Goal: Contribute content: Contribute content

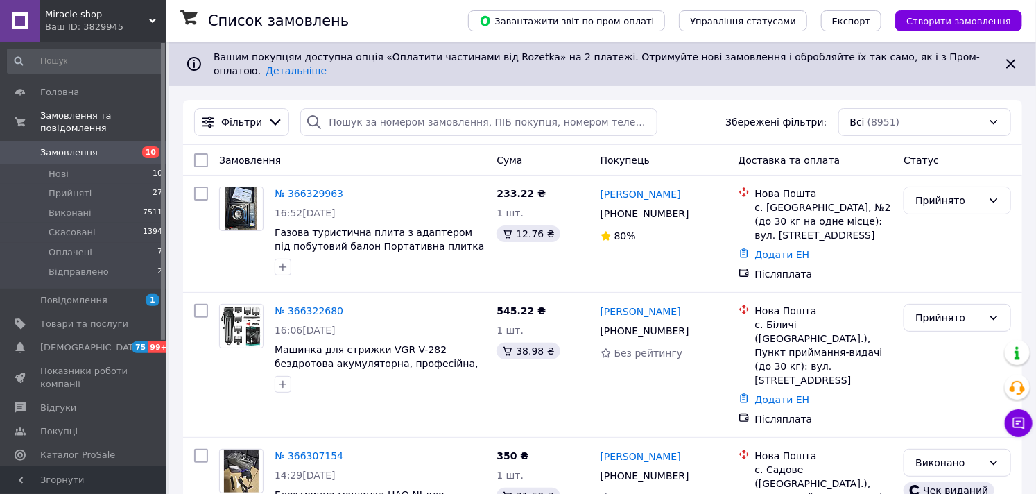
click at [84, 141] on link "Замовлення 10" at bounding box center [85, 153] width 171 height 24
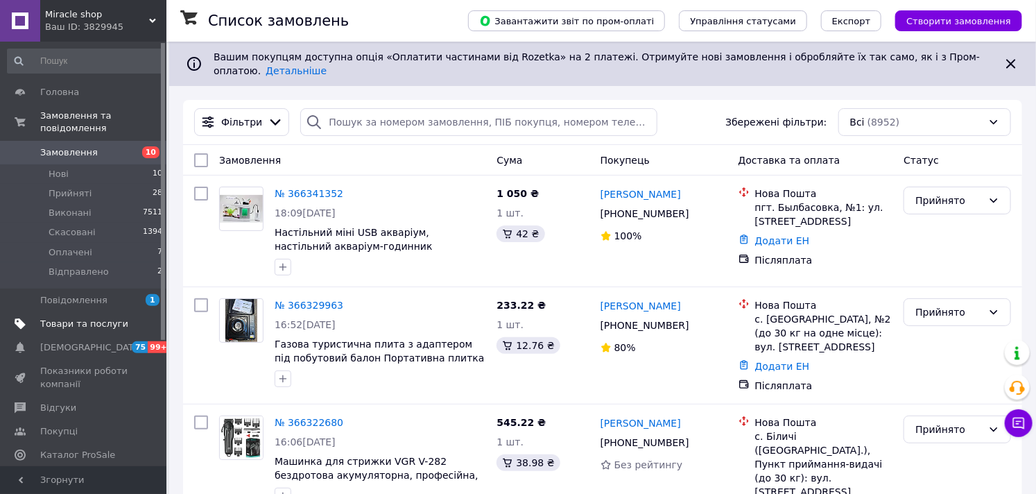
click at [101, 318] on span "Товари та послуги" at bounding box center [84, 324] width 88 height 12
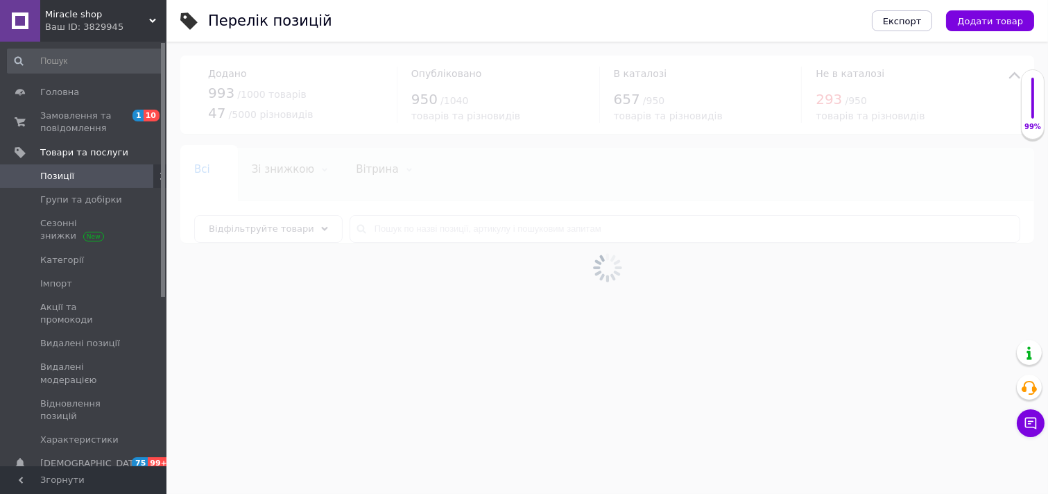
click at [978, 19] on span "Додати товар" at bounding box center [990, 21] width 66 height 10
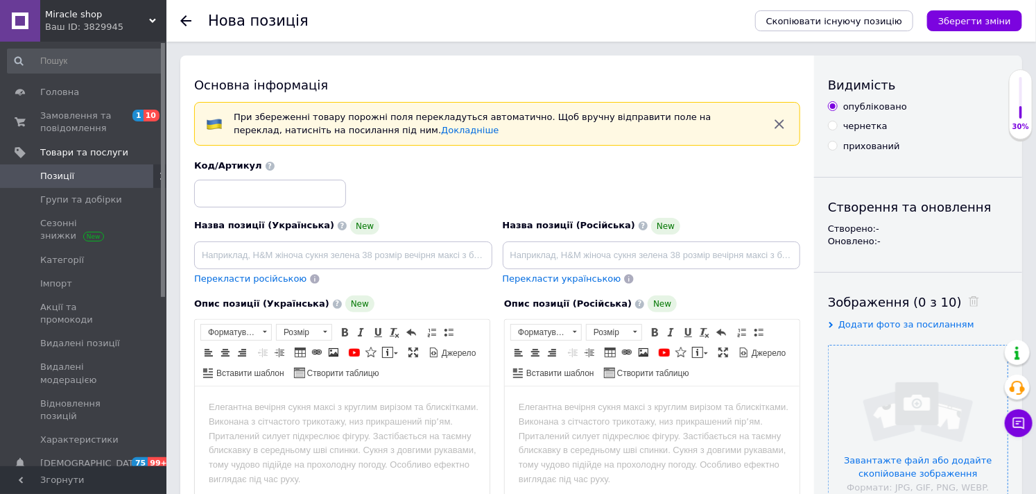
click at [886, 396] on input "file" at bounding box center [917, 434] width 179 height 179
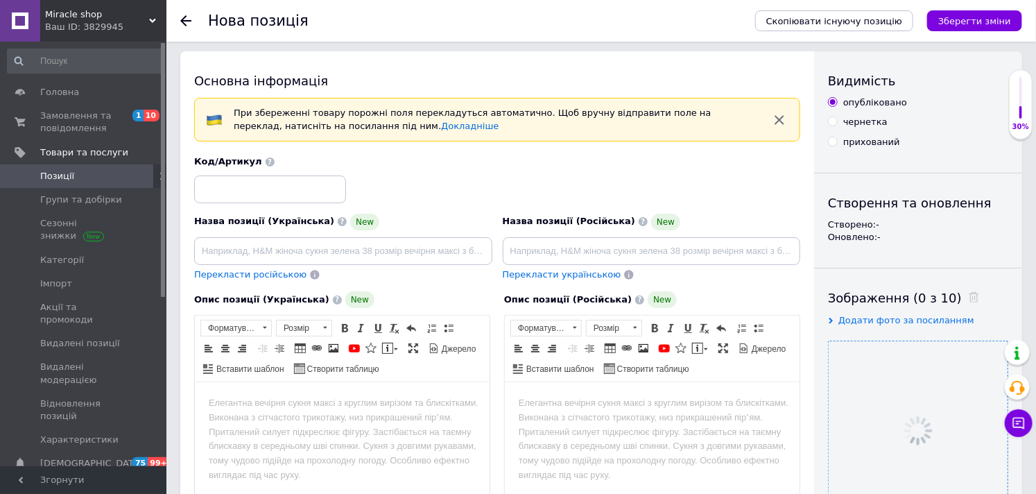
scroll to position [154, 0]
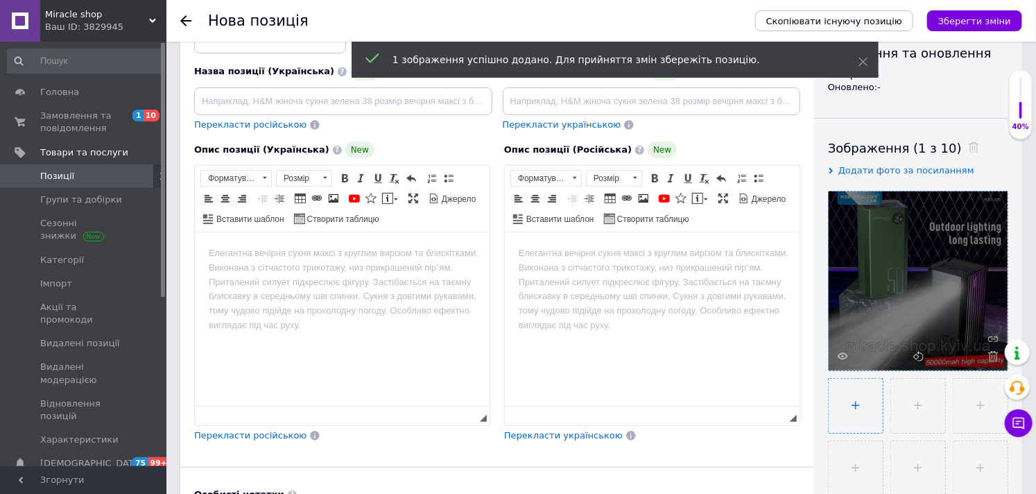
click at [858, 412] on input "file" at bounding box center [855, 406] width 54 height 54
type input "C:\fakepath\a22q-2-350x350.jpeg"
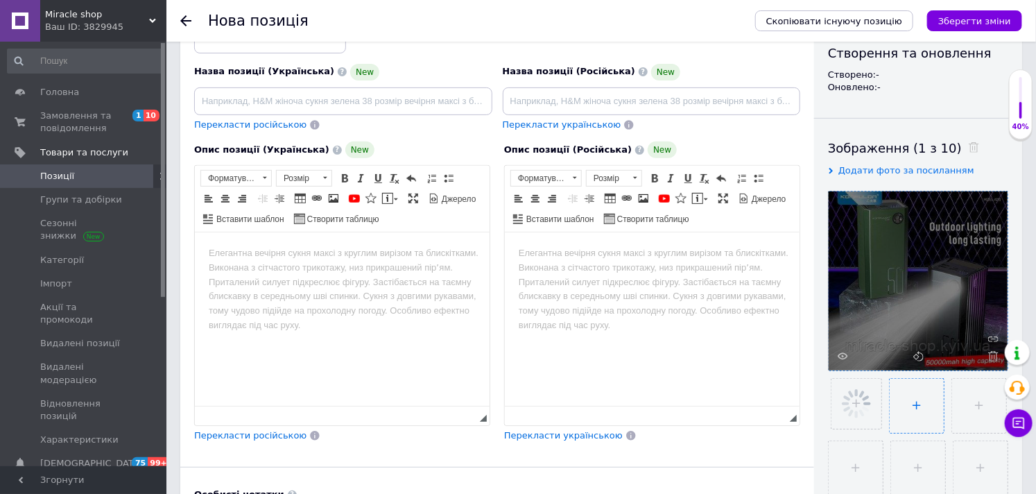
click at [912, 407] on input "file" at bounding box center [916, 406] width 54 height 54
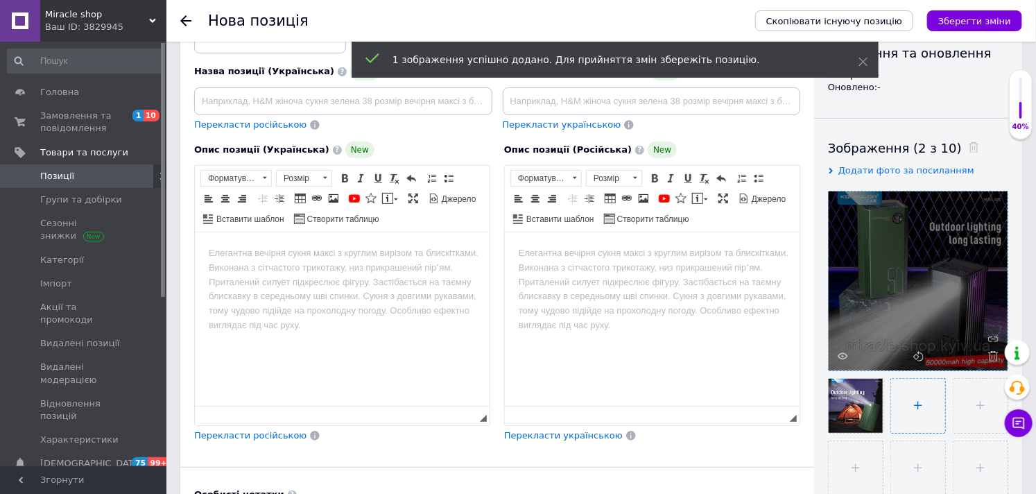
type input "C:\fakepath\a22q-4-500x500.jpeg"
click at [966, 406] on input "file" at bounding box center [979, 406] width 54 height 54
type input "C:\fakepath\Screenshot_394-600x600.jpg"
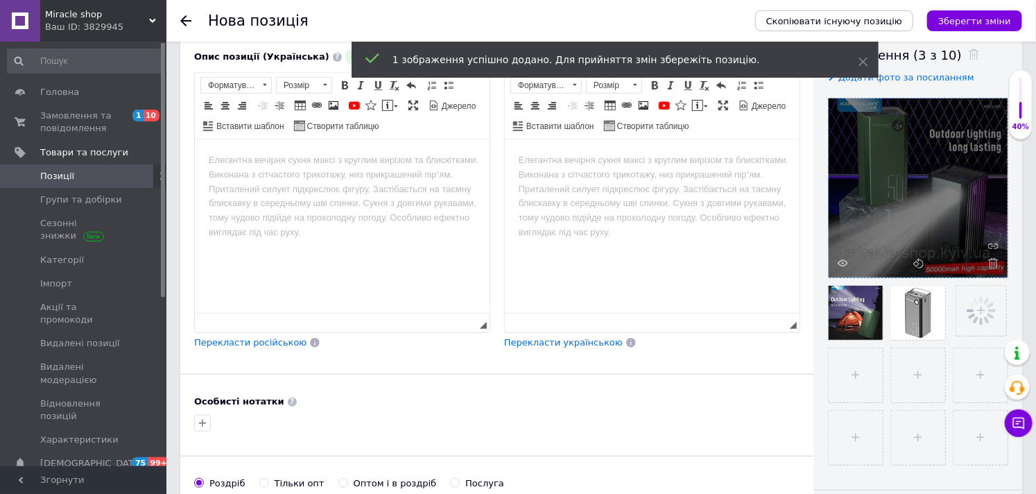
scroll to position [385, 0]
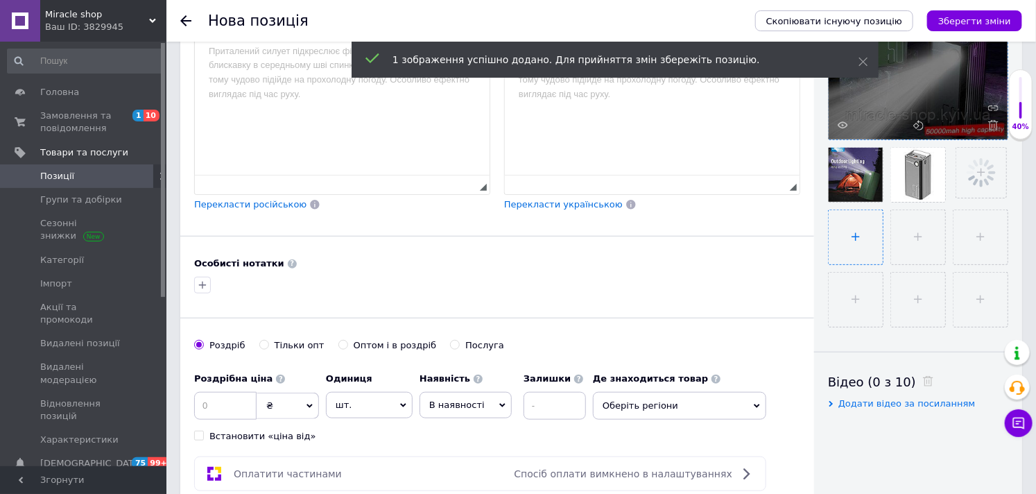
click at [846, 251] on ul at bounding box center [914, 233] width 187 height 187
click at [883, 257] on input "file" at bounding box center [855, 237] width 54 height 54
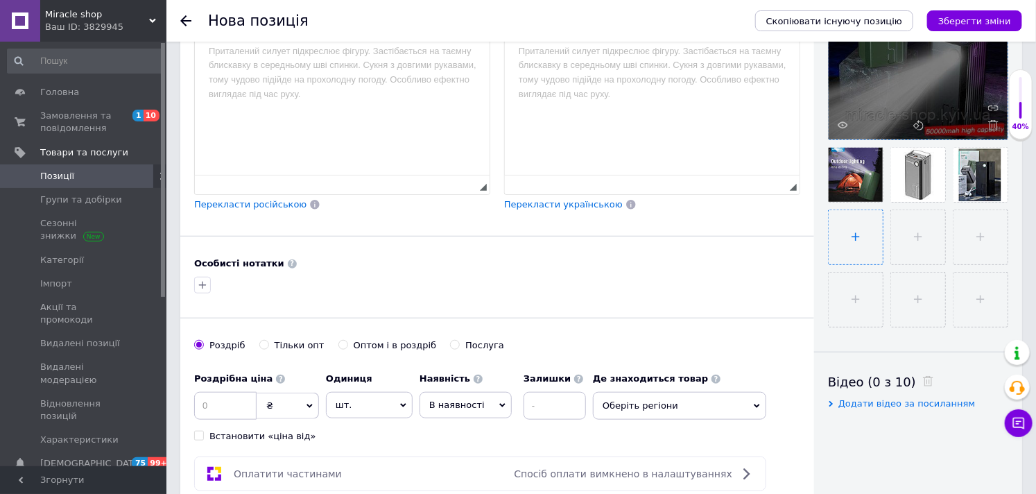
type input "C:\fakepath\power-bank-konfulon-a22q-50000-mah-225w (1).jpg"
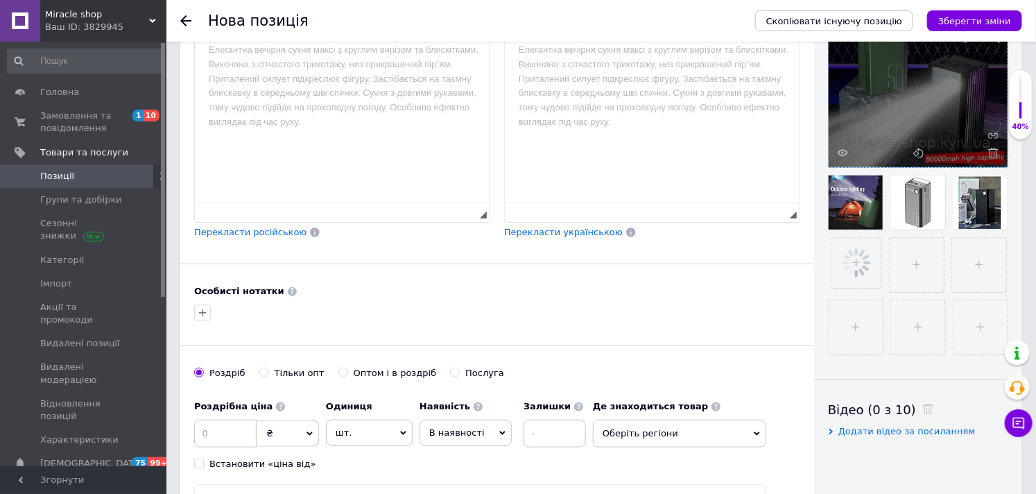
scroll to position [308, 0]
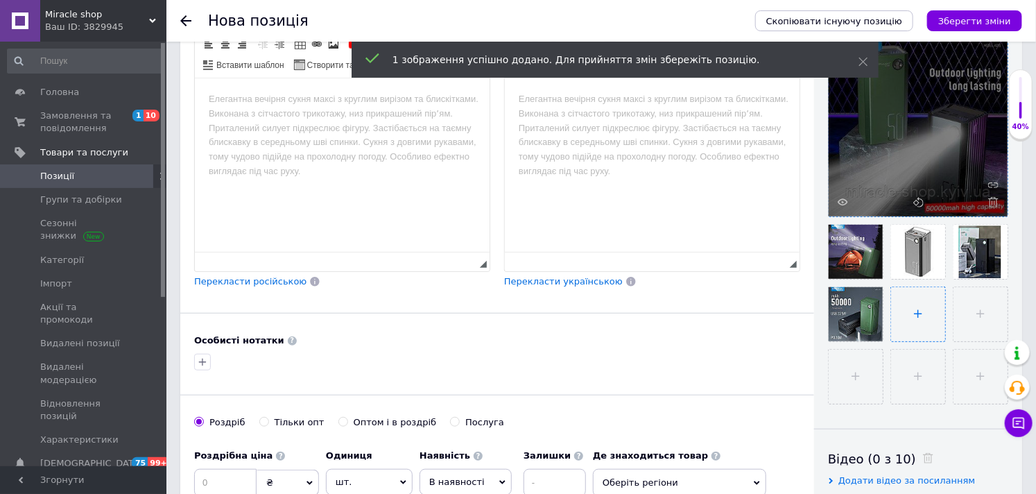
click at [891, 341] on input "file" at bounding box center [918, 314] width 54 height 54
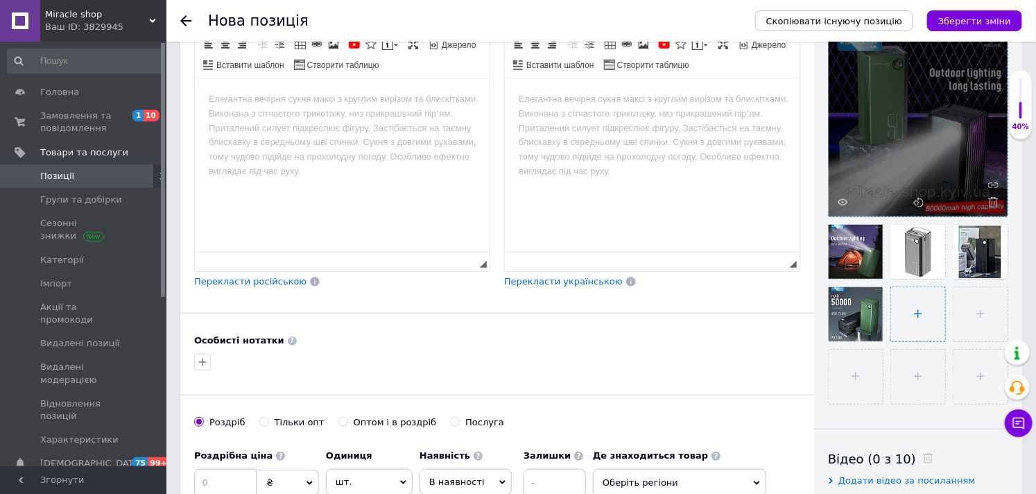
type input "C:\fakepath\3985391166_w640_h640_3985391166.jpg"
click at [952, 341] on input "file" at bounding box center [979, 314] width 54 height 54
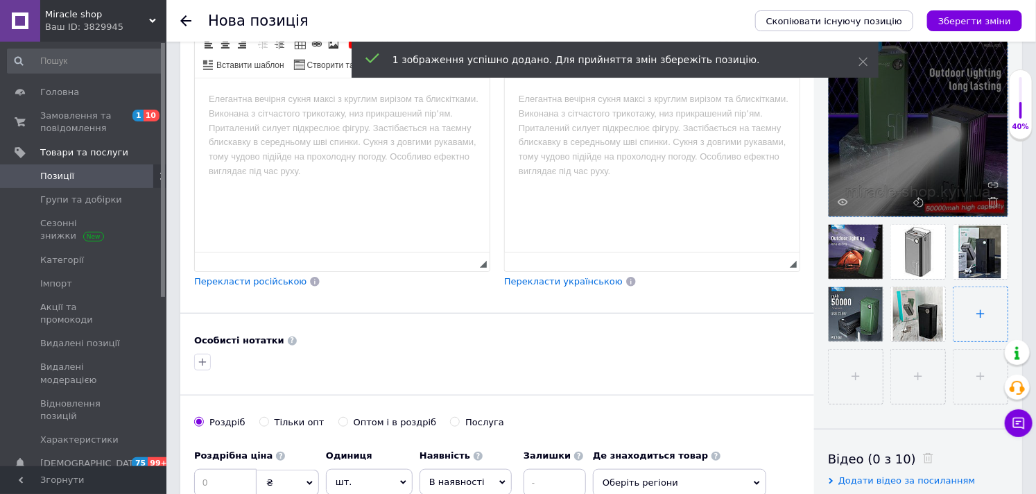
type input "C:\fakepath\3985391175_w640_h640_3985391175.jpg"
click at [891, 403] on input "file" at bounding box center [918, 376] width 54 height 54
type input "C:\fakepath\59386e3e-caa9-4ee7-873a-6a6c11a7d9a3.jpg"
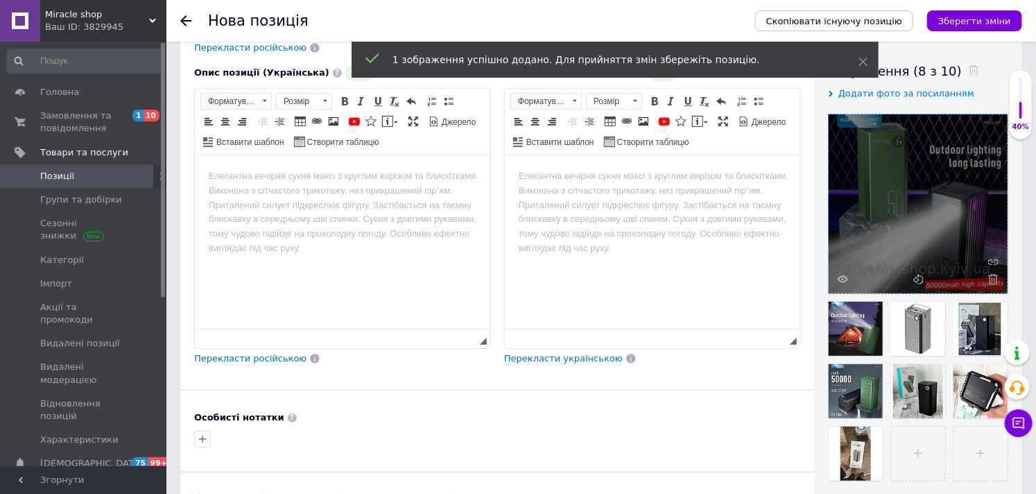
scroll to position [0, 0]
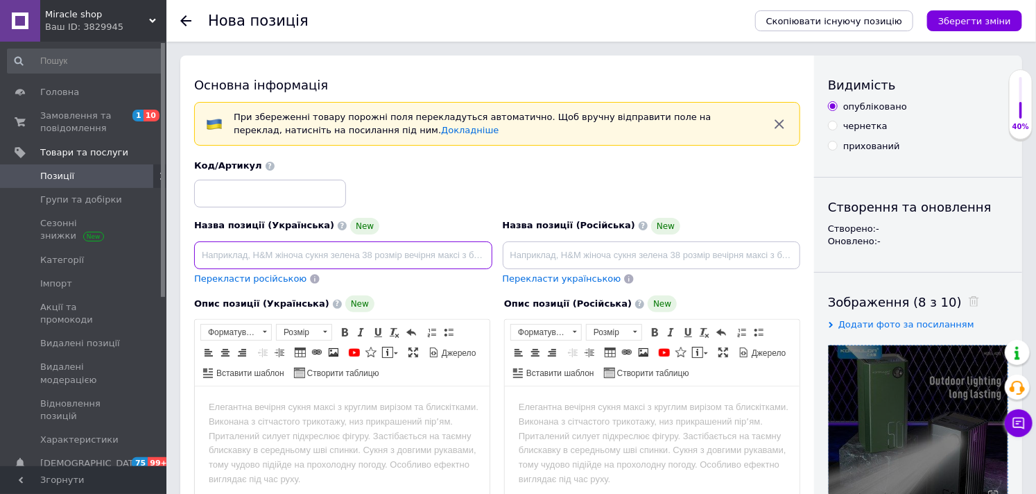
click at [422, 257] on input at bounding box center [343, 255] width 298 height 28
paste input "Power Bank Konfulon A22Q 50000 mAh 22.5W - зовнішній акумулятор зі швидкою заря…"
type input "Power Bank Konfulon A22Q 50000 mAh 22.5W - зовнішній акумулятор зі швидкою заря…"
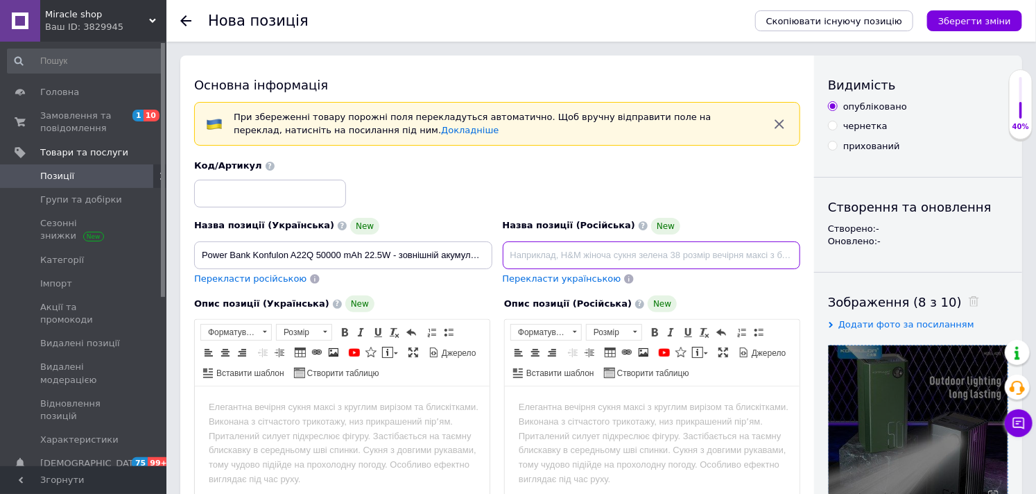
click at [568, 259] on input at bounding box center [652, 255] width 298 height 28
paste input "Power Bank Konfulon A22Q 50000 mAh 22.5W — внешний аккумулятор с быстрой зарядк…"
type input "Power Bank Konfulon A22Q 50000 mAh 22.5W — внешний аккумулятор с быстрой зарядк…"
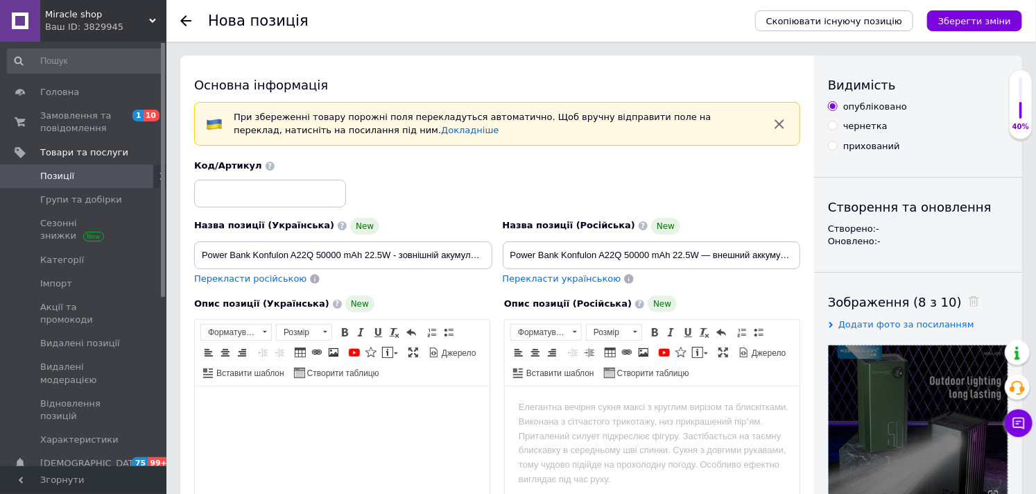
click at [399, 426] on html at bounding box center [341, 406] width 295 height 42
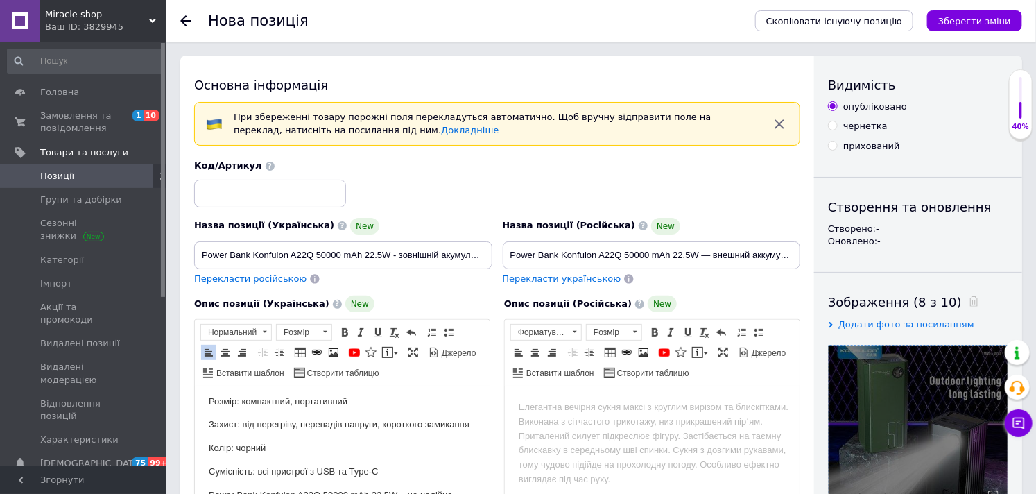
scroll to position [87, 0]
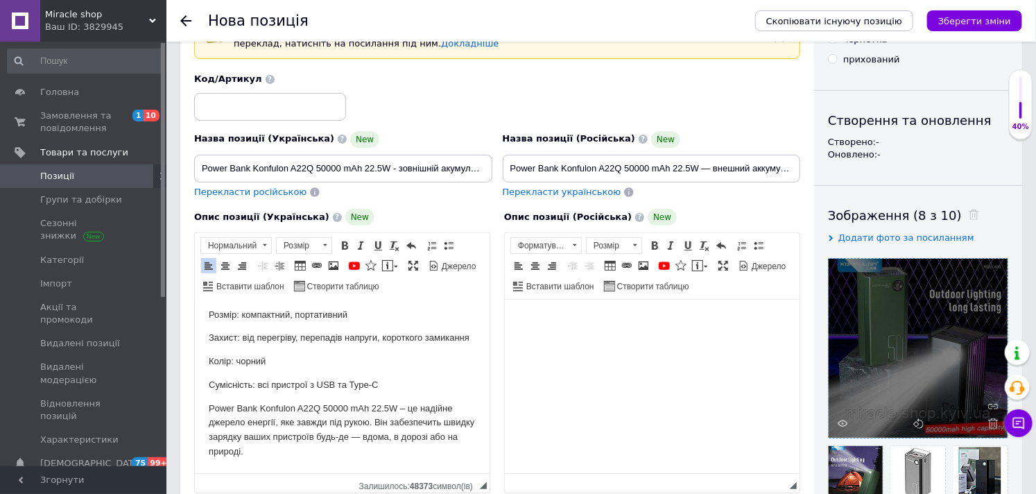
drag, startPoint x: 620, startPoint y: 391, endPoint x: 610, endPoint y: 391, distance: 10.4
click at [619, 342] on html at bounding box center [651, 320] width 295 height 42
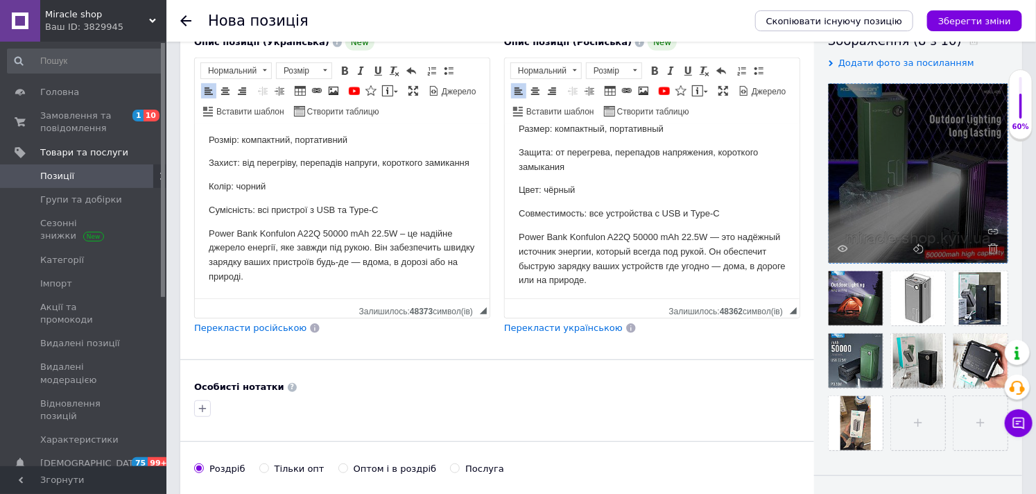
scroll to position [549, 0]
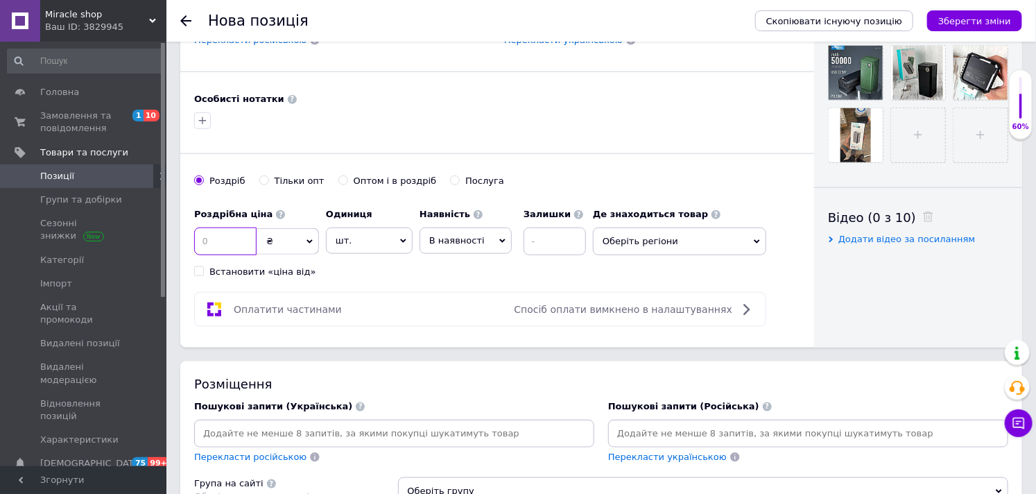
click at [227, 255] on input at bounding box center [225, 241] width 62 height 28
type input "3200"
click at [446, 245] on span "В наявності" at bounding box center [456, 240] width 55 height 10
click at [449, 343] on li "Готово до відправки" at bounding box center [465, 327] width 91 height 32
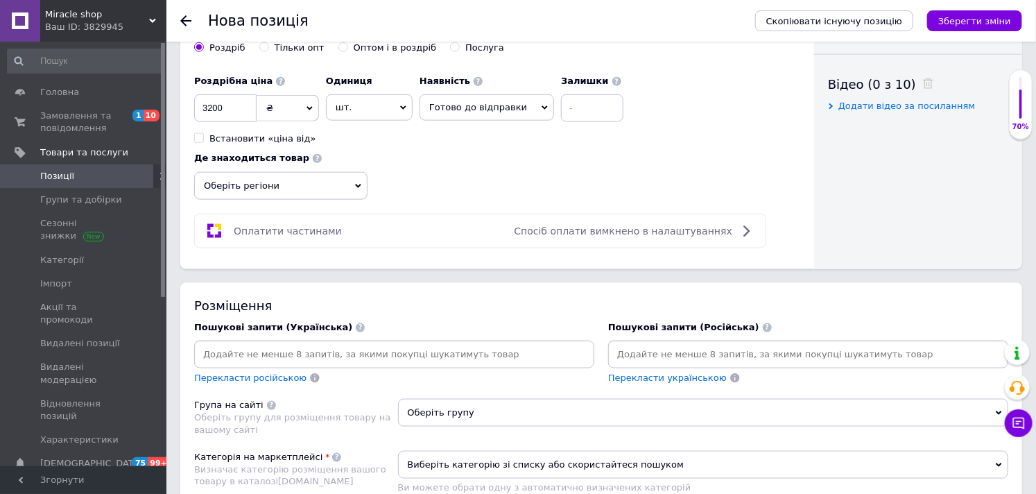
scroll to position [857, 0]
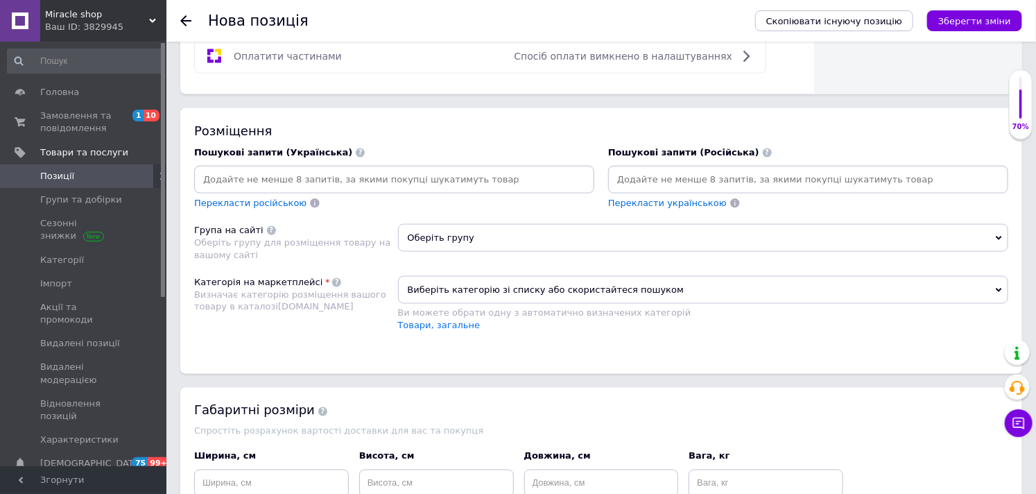
click at [358, 177] on input at bounding box center [394, 179] width 394 height 21
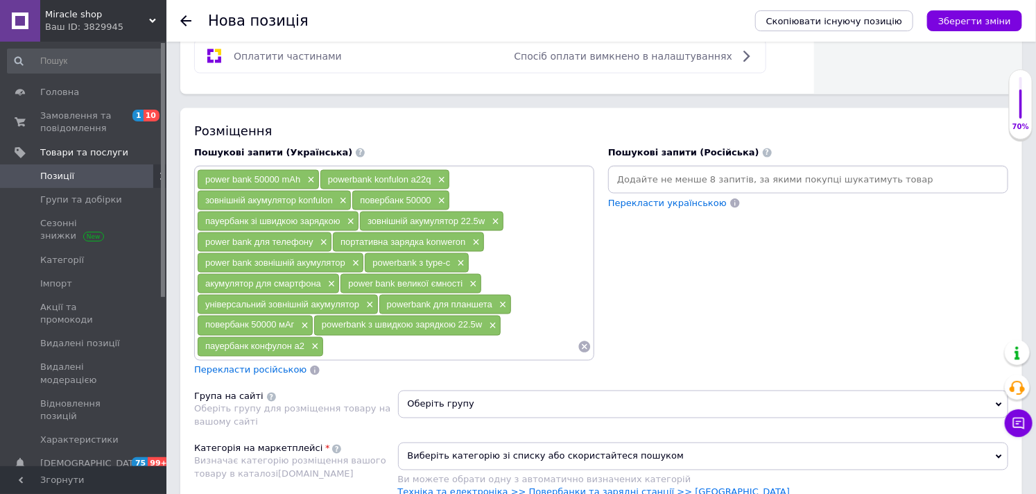
click at [654, 177] on input at bounding box center [808, 179] width 394 height 21
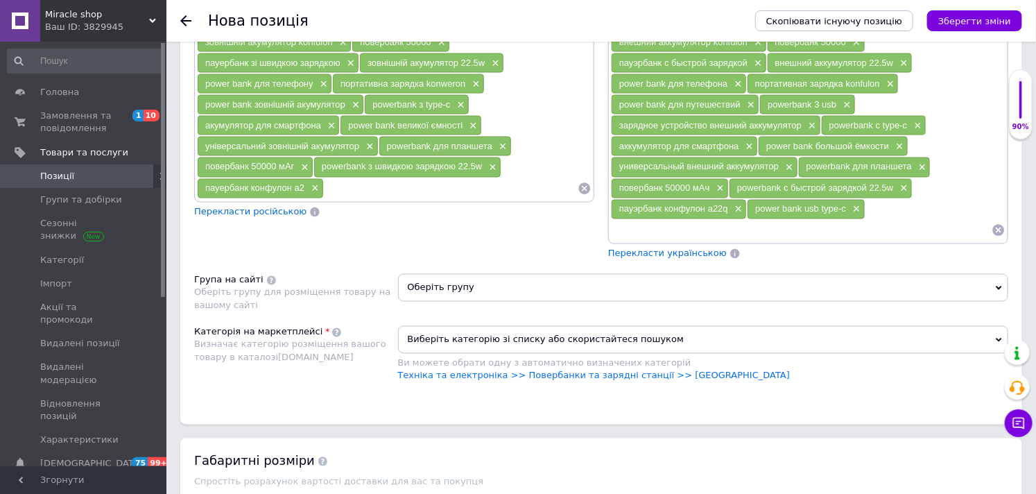
scroll to position [1011, 0]
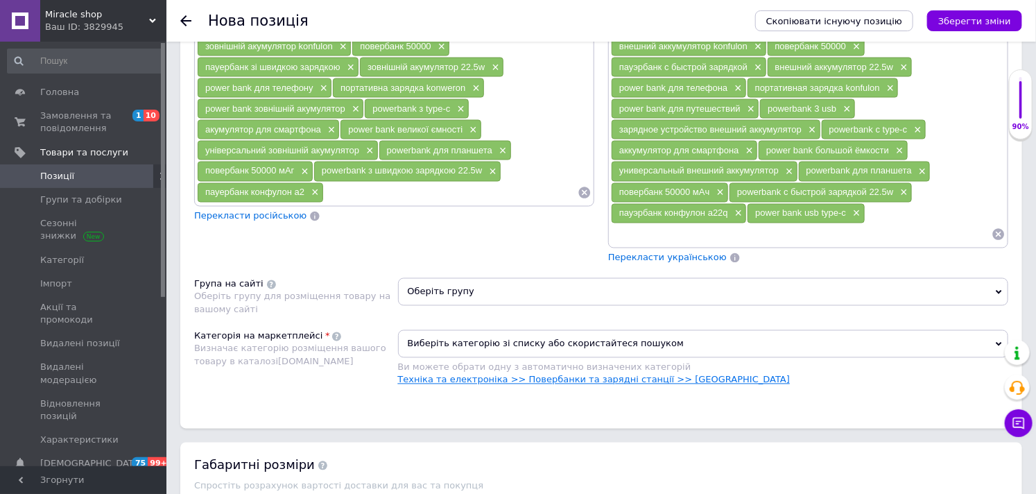
click at [521, 385] on link "Техніка та електроніка >> Повербанки та зарядні станції >> [GEOGRAPHIC_DATA]" at bounding box center [594, 379] width 392 height 10
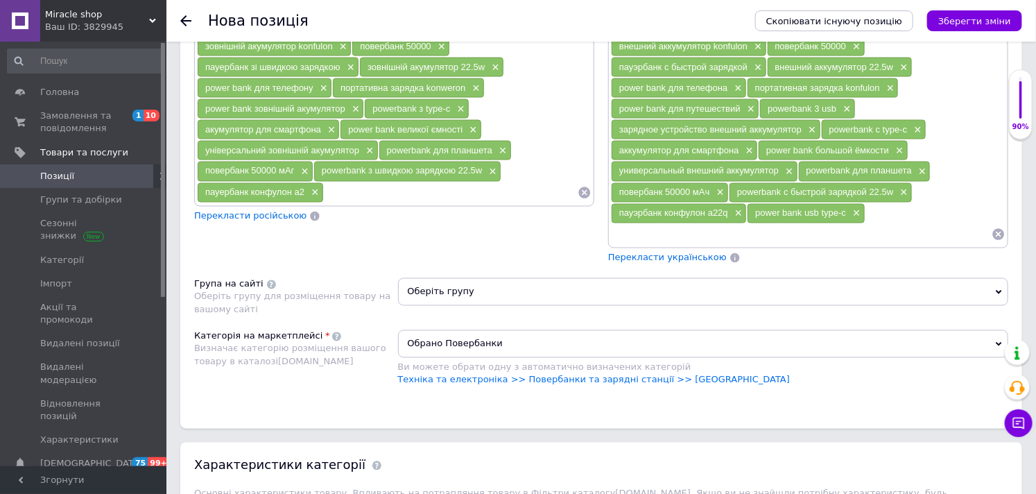
click at [466, 298] on span "Оберіть групу" at bounding box center [703, 292] width 611 height 28
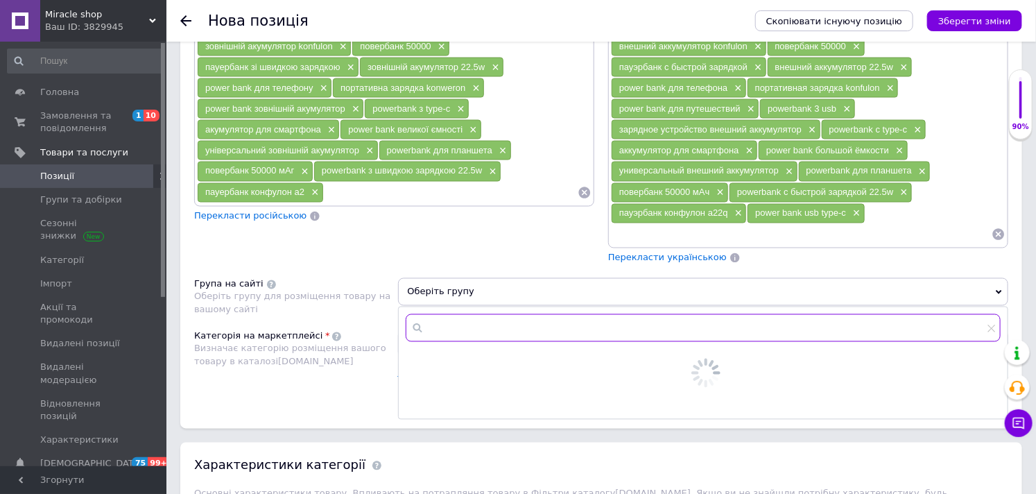
click at [473, 326] on input "text" at bounding box center [704, 328] width 596 height 28
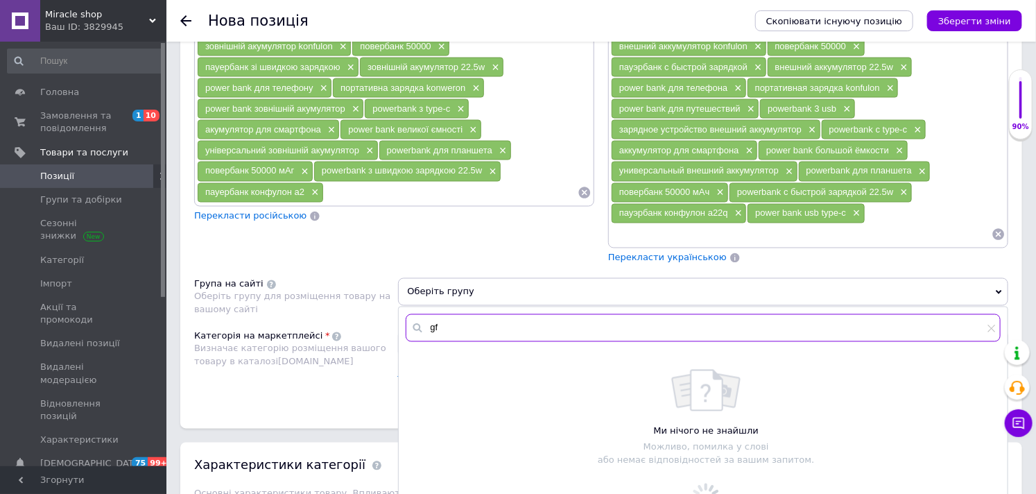
type input "g"
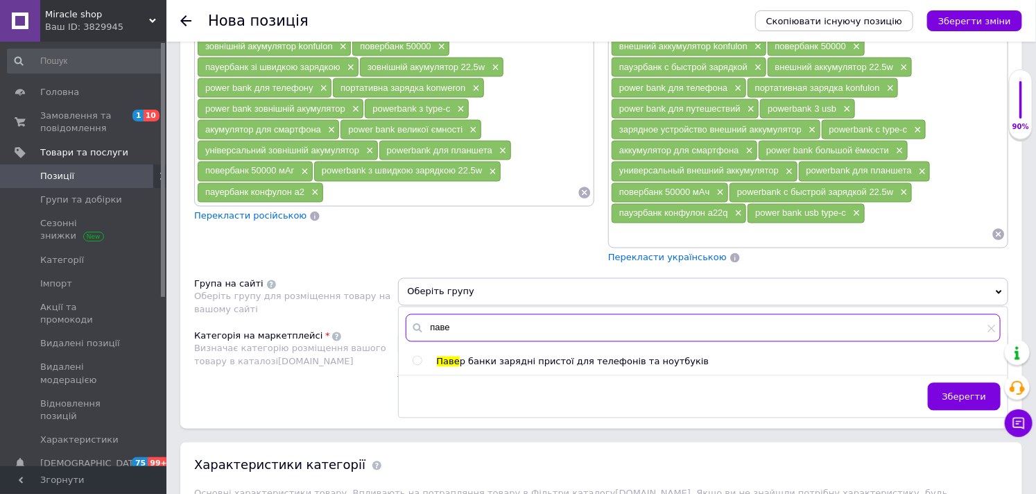
type input "паве"
click at [455, 365] on span "Паве" at bounding box center [448, 361] width 23 height 10
radio input "true"
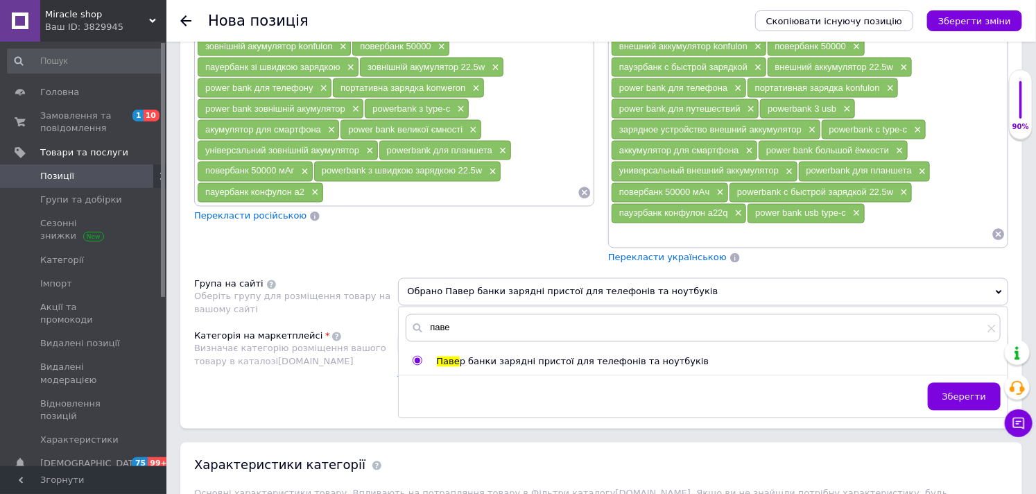
click at [268, 288] on div "Група на сайті Оберіть групу для розміщення товару на вашому сайті" at bounding box center [296, 297] width 204 height 38
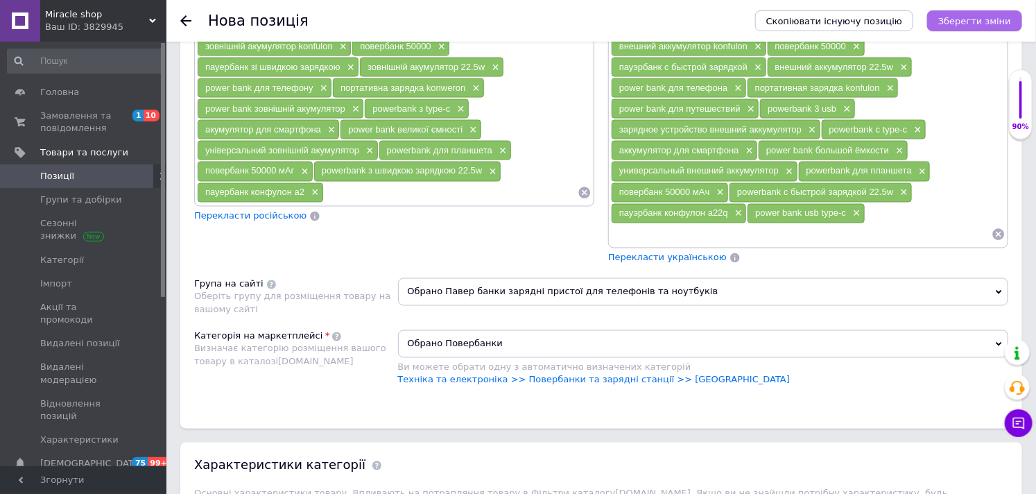
click at [976, 24] on icon "Зберегти зміни" at bounding box center [974, 21] width 73 height 10
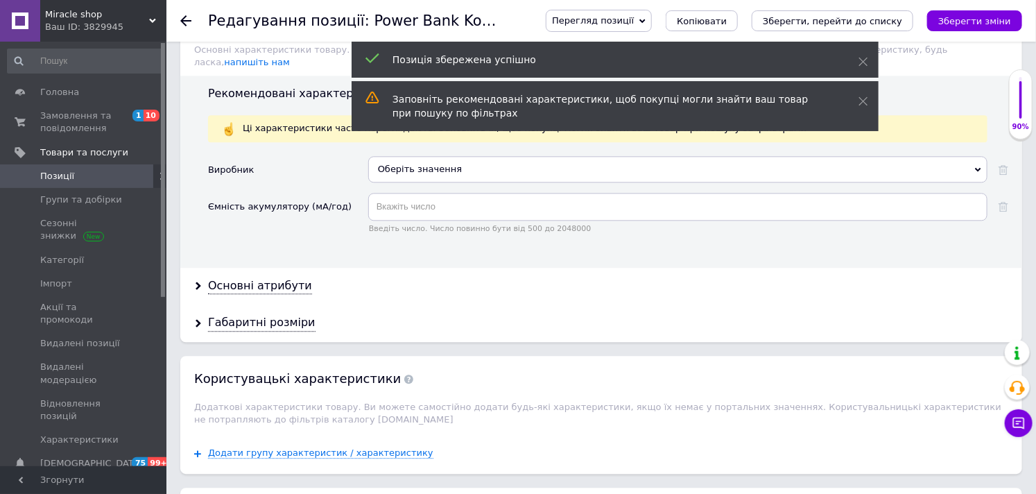
scroll to position [1309, 0]
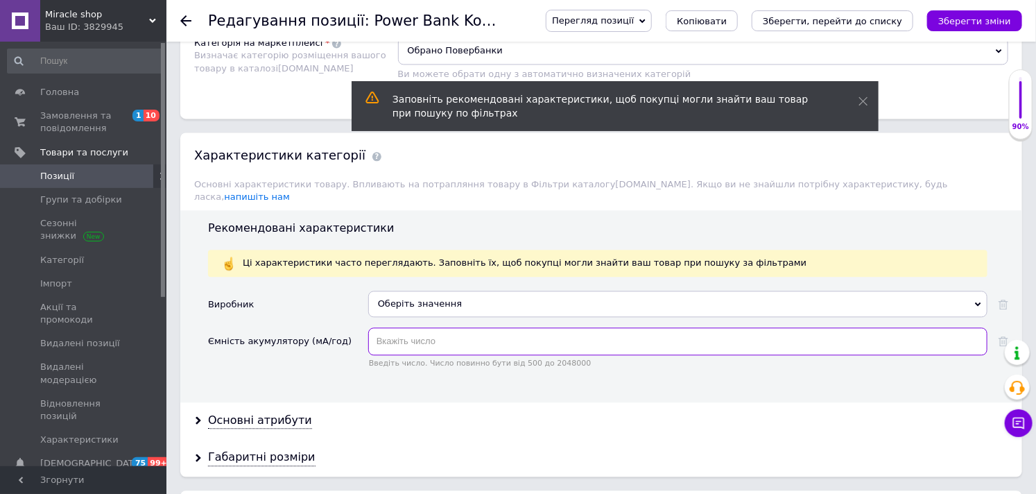
click at [432, 333] on input "text" at bounding box center [677, 341] width 619 height 28
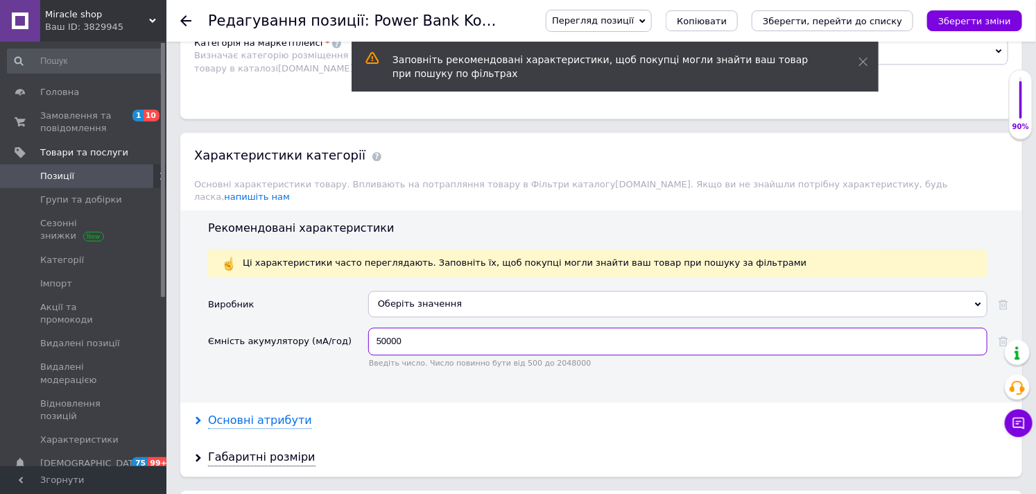
type input "50000"
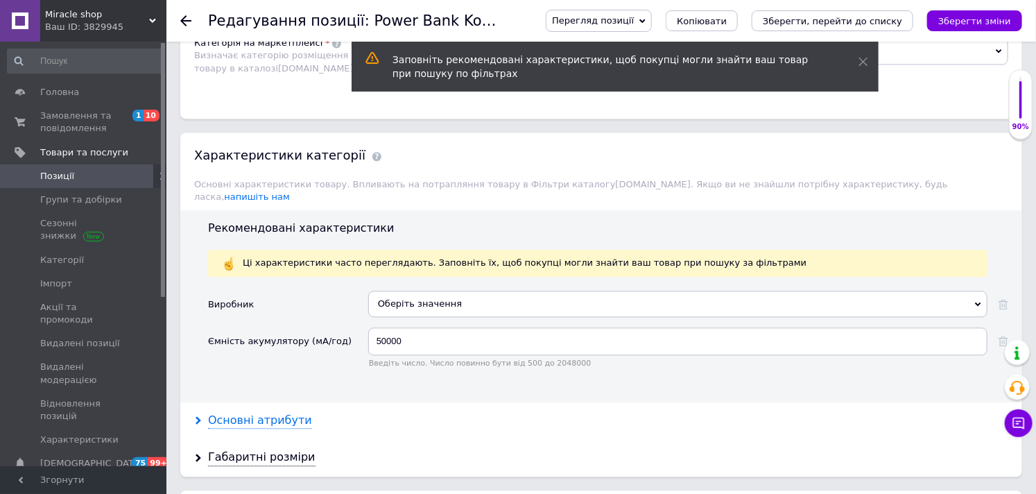
click at [248, 412] on div "Основні атрибути" at bounding box center [260, 420] width 104 height 16
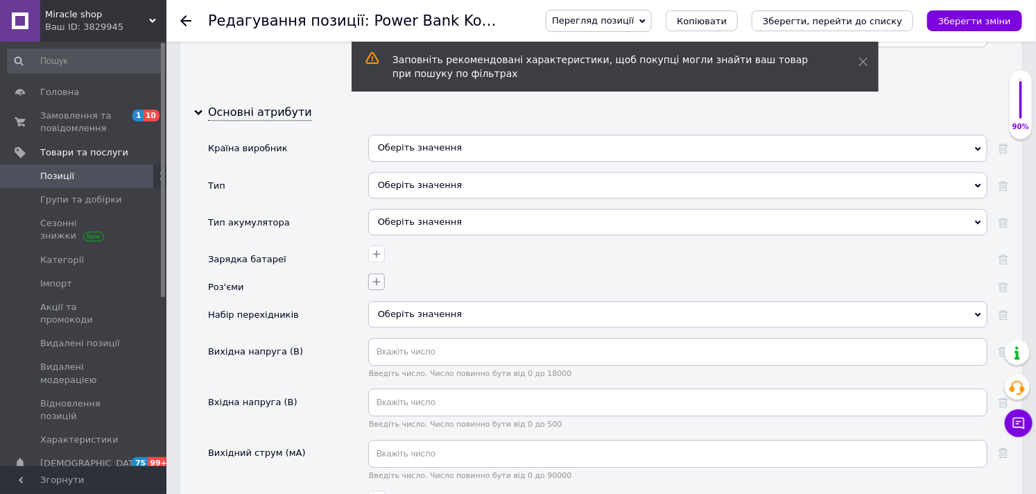
scroll to position [1617, 0]
click at [369, 259] on div at bounding box center [677, 259] width 619 height 28
click at [375, 247] on icon "button" at bounding box center [376, 252] width 11 height 11
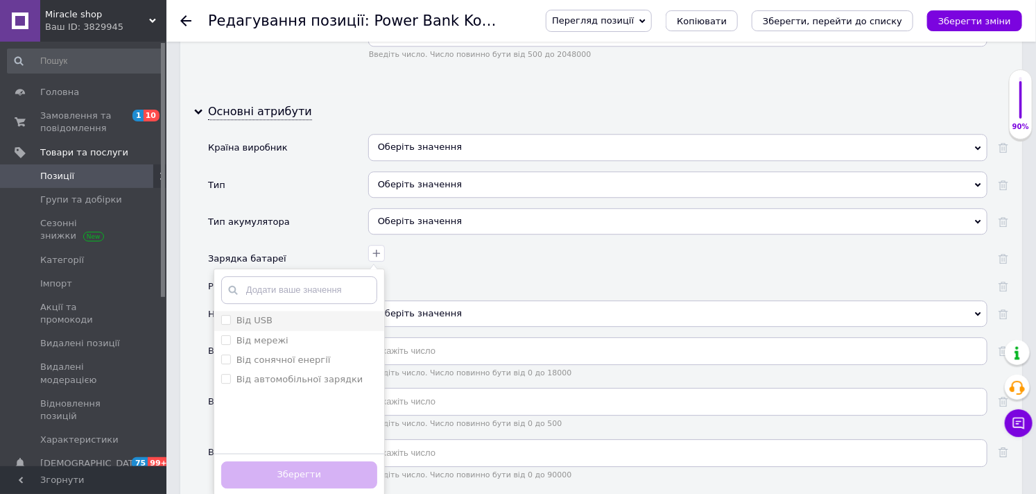
click at [294, 311] on li "Від USB" at bounding box center [299, 320] width 170 height 19
checkbox USB "true"
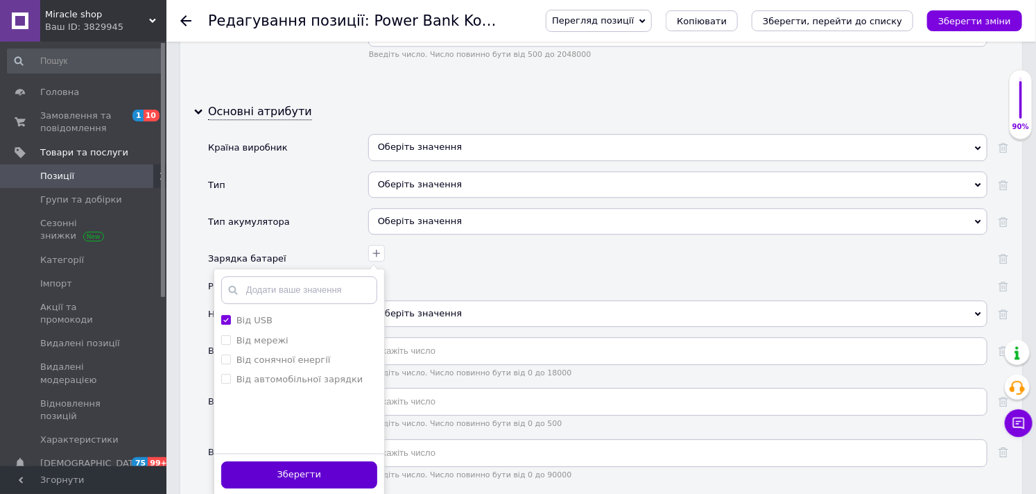
click at [300, 461] on button "Зберегти" at bounding box center [299, 474] width 156 height 27
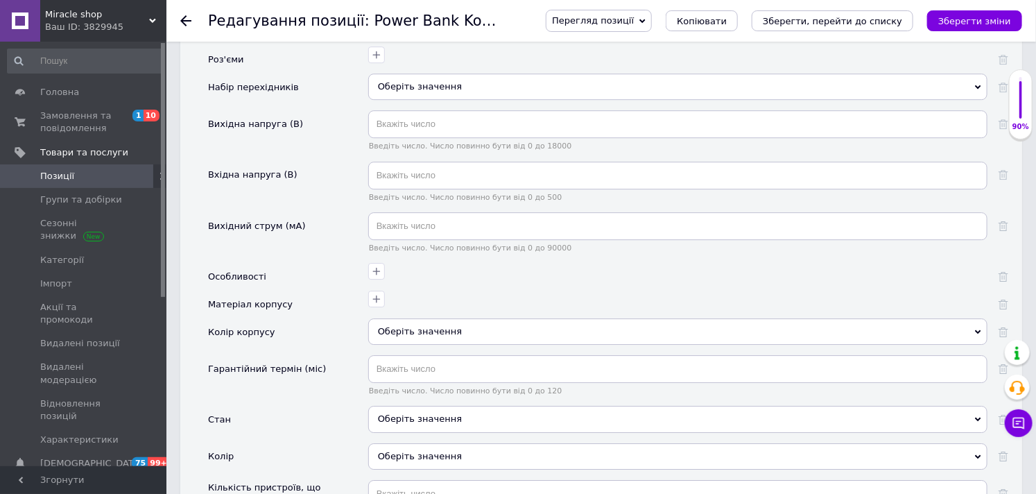
scroll to position [1848, 0]
click at [382, 262] on button "button" at bounding box center [376, 270] width 17 height 17
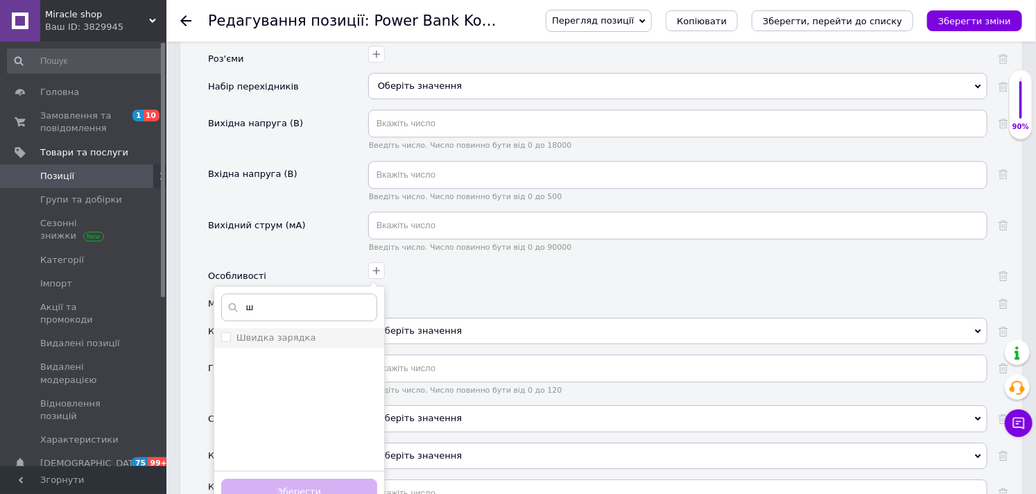
type input "ш"
click at [281, 332] on label "Швидка зарядка" at bounding box center [276, 337] width 80 height 10
checkbox зарядка "true"
click at [281, 299] on input "ш" at bounding box center [299, 307] width 156 height 28
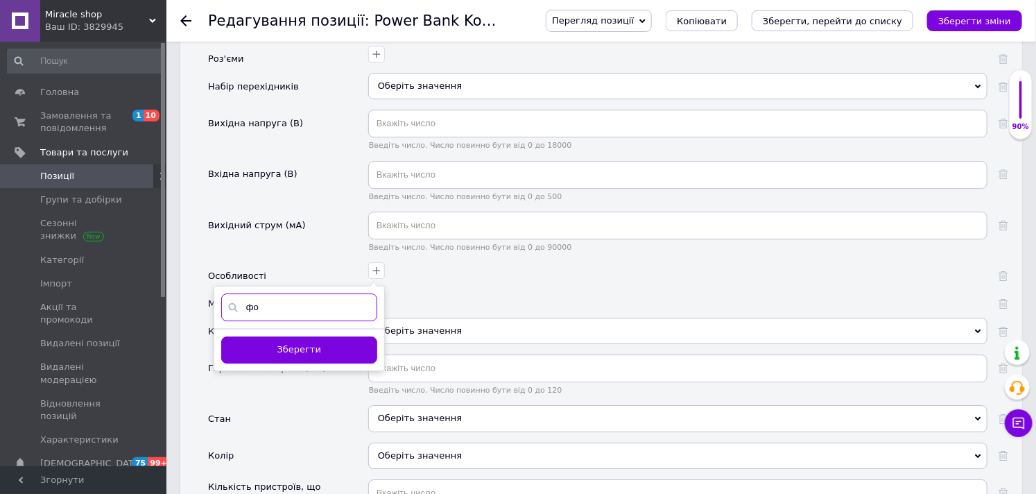
type input "ф"
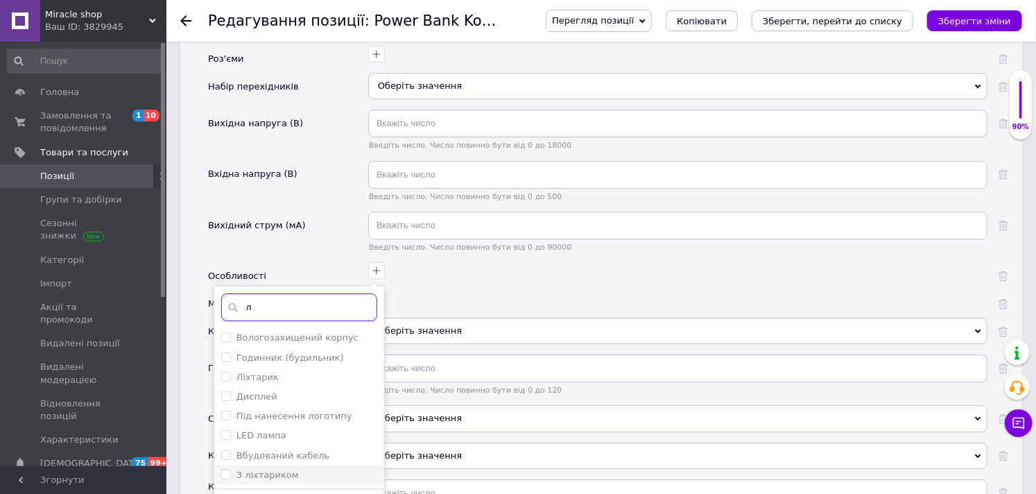
type input "л"
click at [279, 469] on label "З ліхтариком" at bounding box center [267, 474] width 62 height 10
checkbox ліхтариком "true"
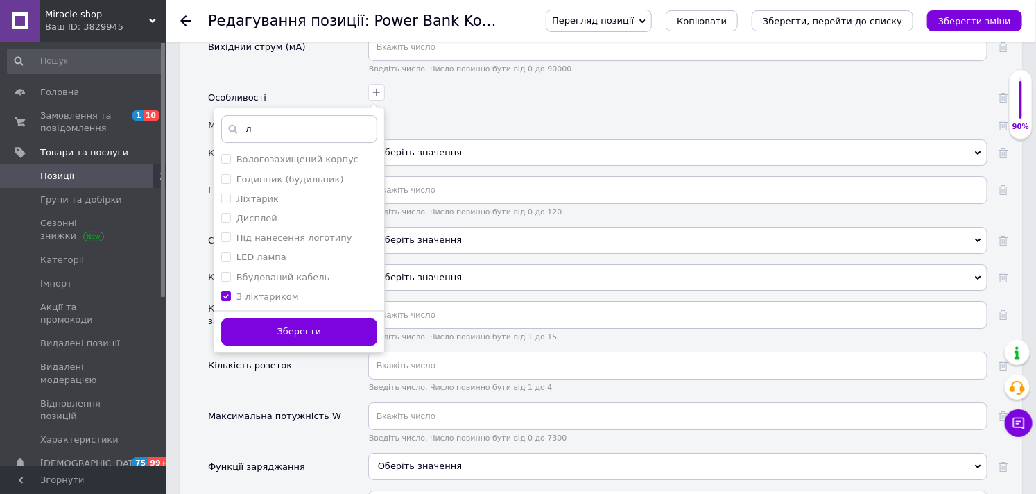
scroll to position [2080, 0]
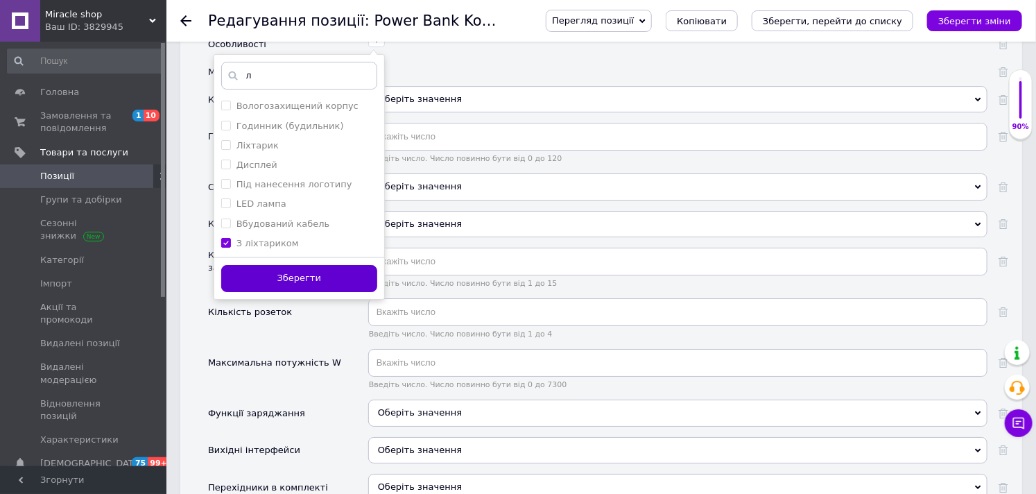
click at [286, 265] on button "Зберегти" at bounding box center [299, 278] width 156 height 27
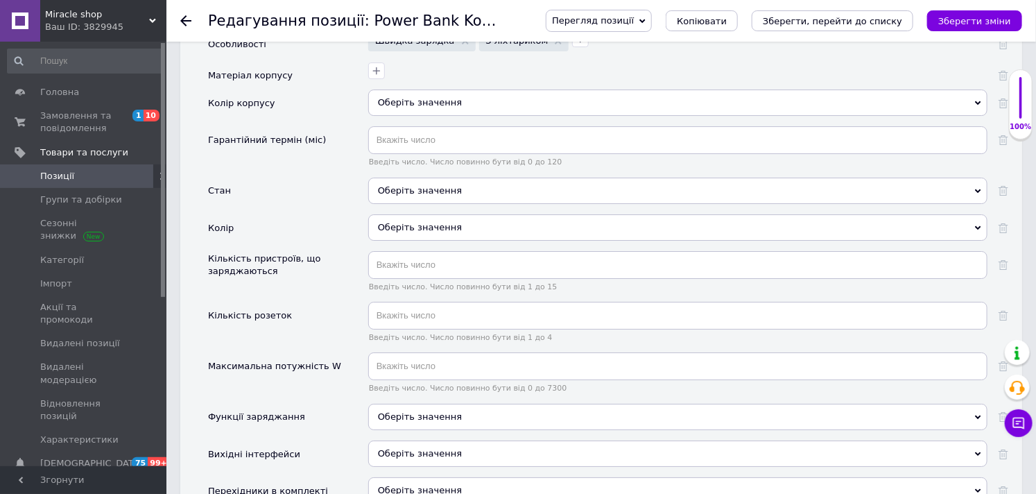
click at [411, 187] on div "Оберіть значення" at bounding box center [677, 190] width 619 height 26
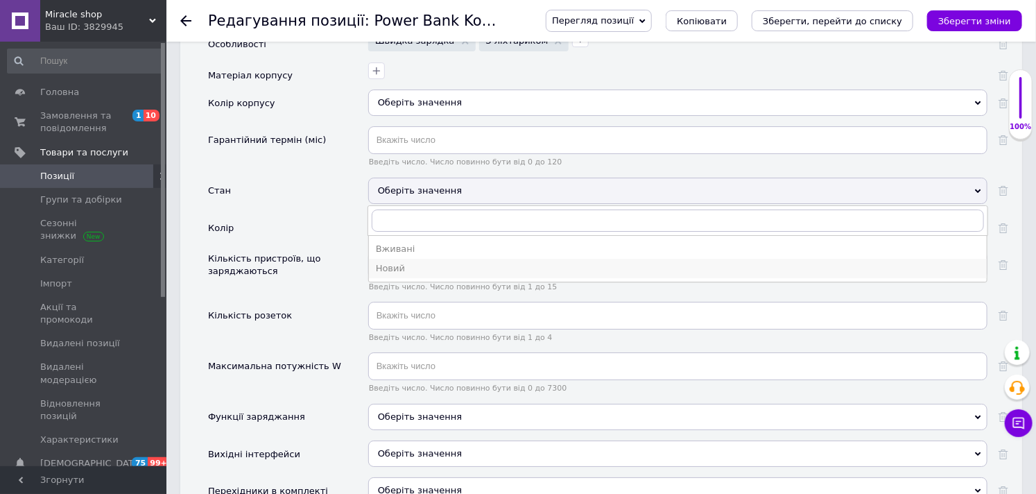
click at [412, 266] on div "Новий" at bounding box center [678, 268] width 604 height 12
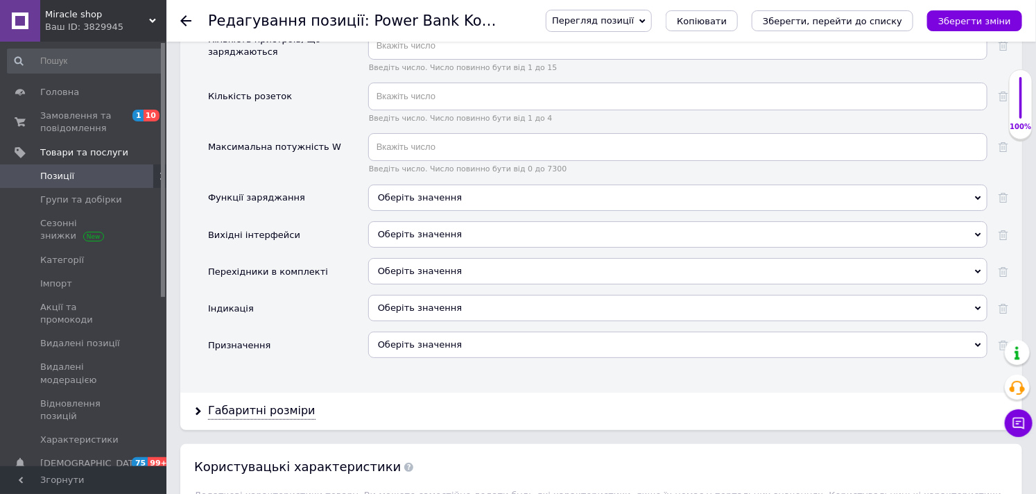
scroll to position [2465, 0]
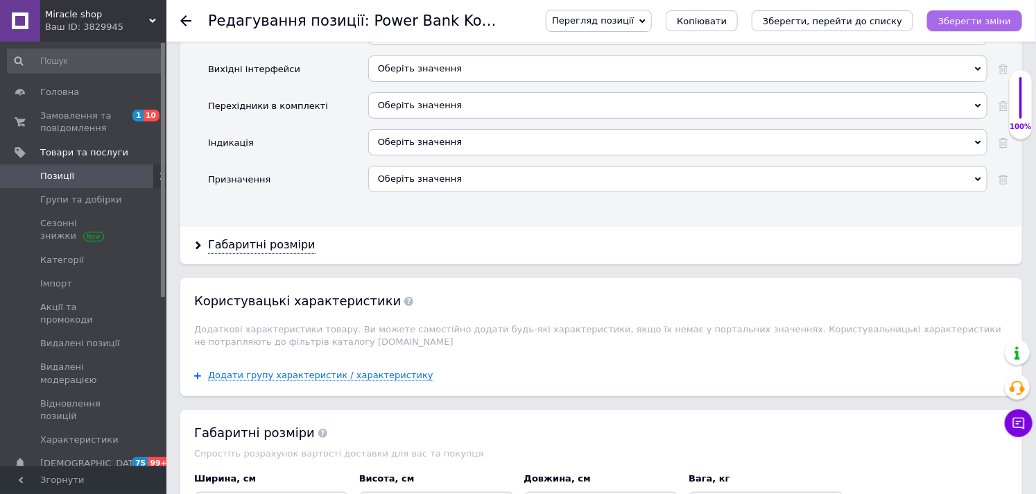
click at [981, 14] on button "Зберегти зміни" at bounding box center [974, 20] width 95 height 21
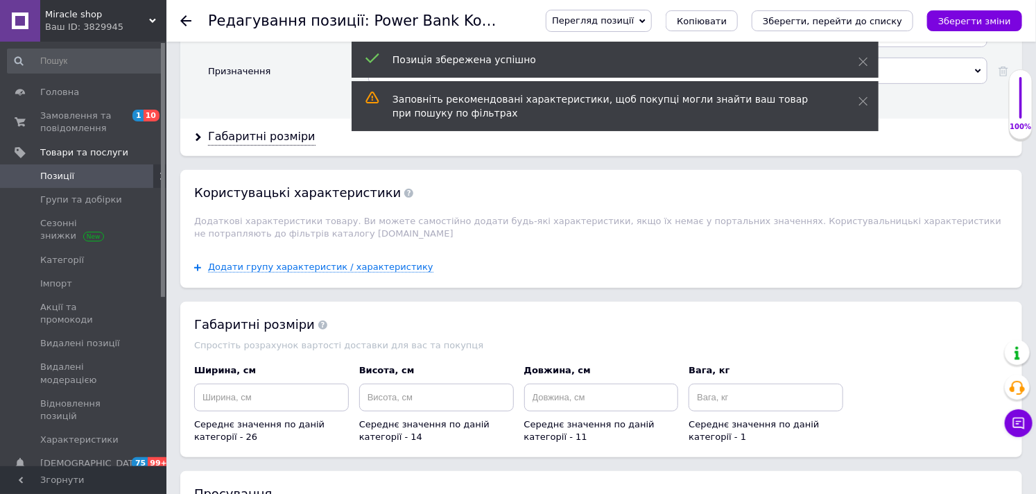
scroll to position [2773, 0]
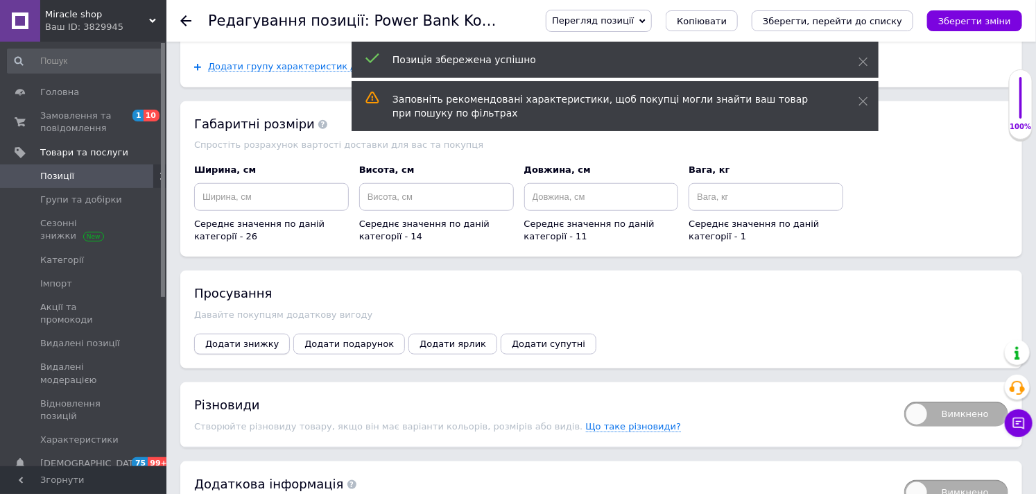
click at [272, 333] on button "Додати знижку" at bounding box center [242, 343] width 96 height 21
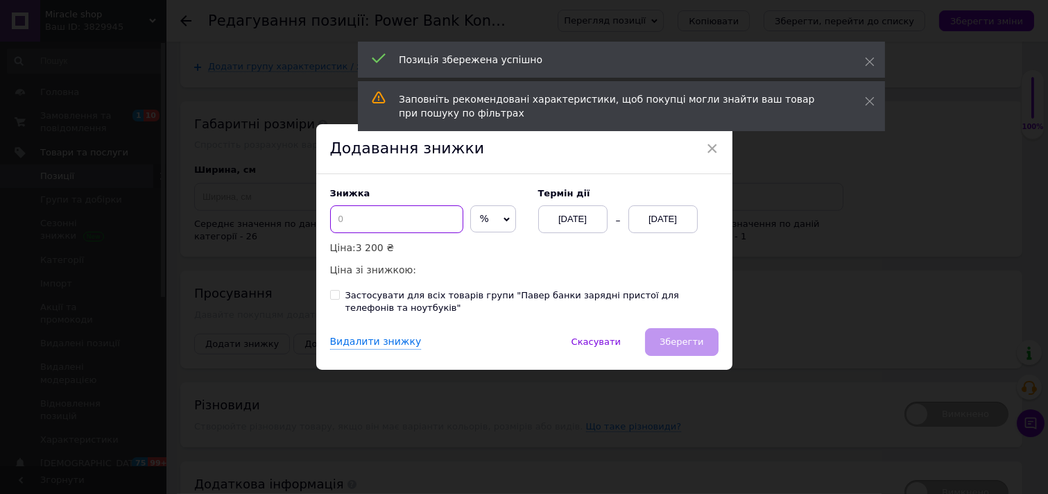
click at [405, 209] on input at bounding box center [396, 219] width 133 height 28
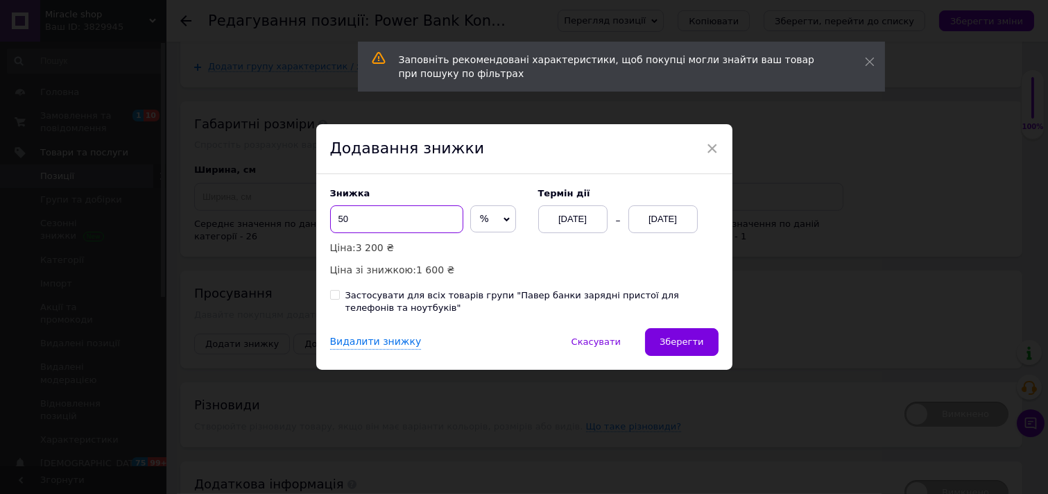
type input "50"
click at [674, 205] on div "[DATE]" at bounding box center [662, 219] width 69 height 28
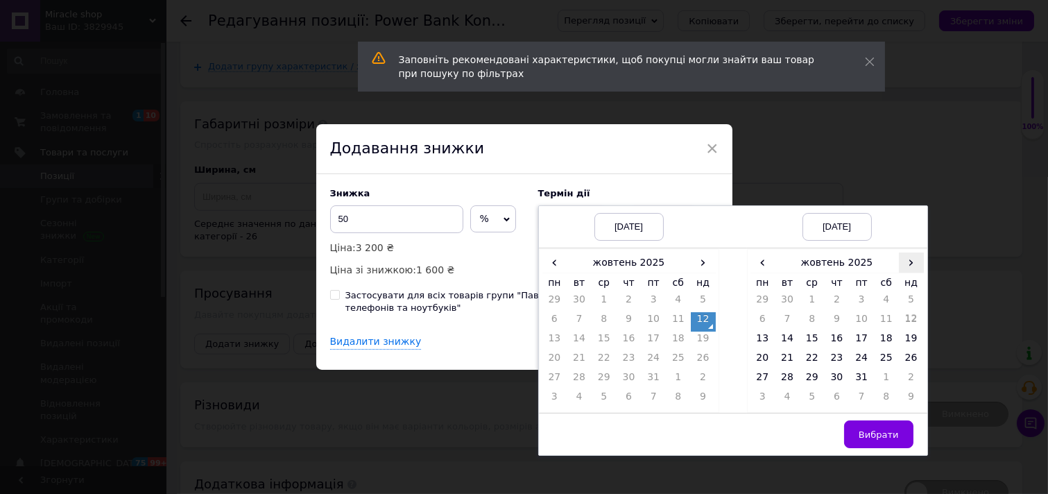
click at [899, 261] on span "›" at bounding box center [910, 262] width 25 height 20
click at [813, 372] on td "26" at bounding box center [811, 379] width 25 height 19
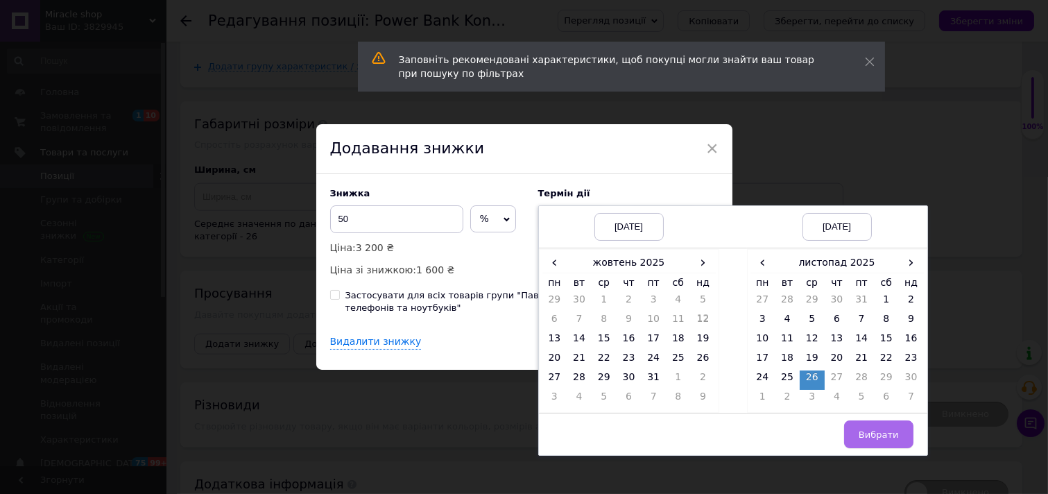
click at [879, 430] on span "Вибрати" at bounding box center [878, 434] width 40 height 10
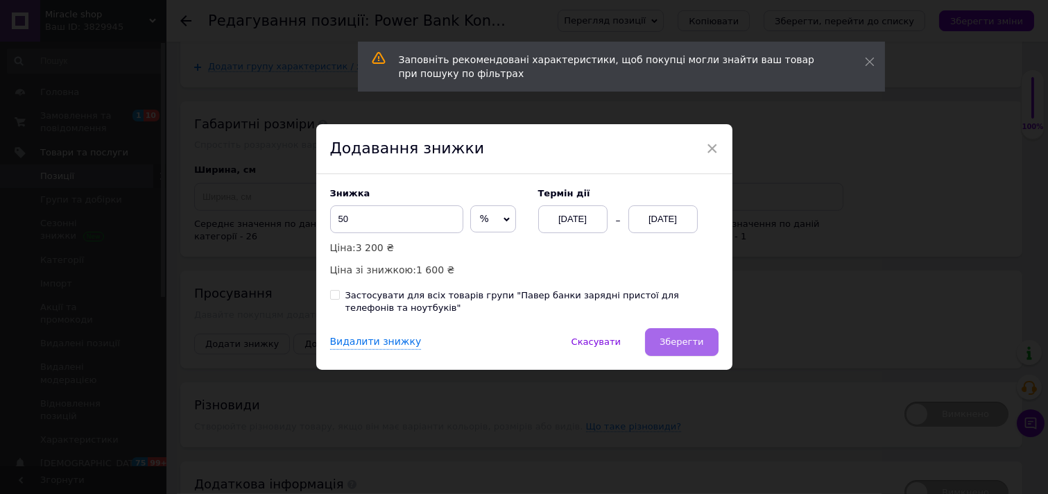
click at [702, 344] on button "Зберегти" at bounding box center [681, 342] width 73 height 28
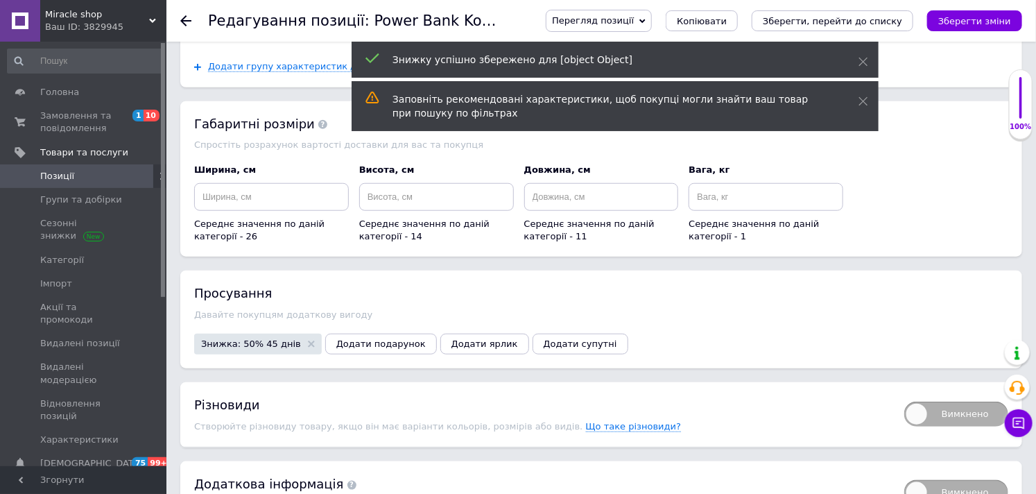
click at [968, 32] on div "Перегляд позиції Зберегти та переглянути на сайті Зберегти та переглянути на ма…" at bounding box center [770, 21] width 504 height 42
click at [968, 24] on icon "Зберегти зміни" at bounding box center [974, 21] width 73 height 10
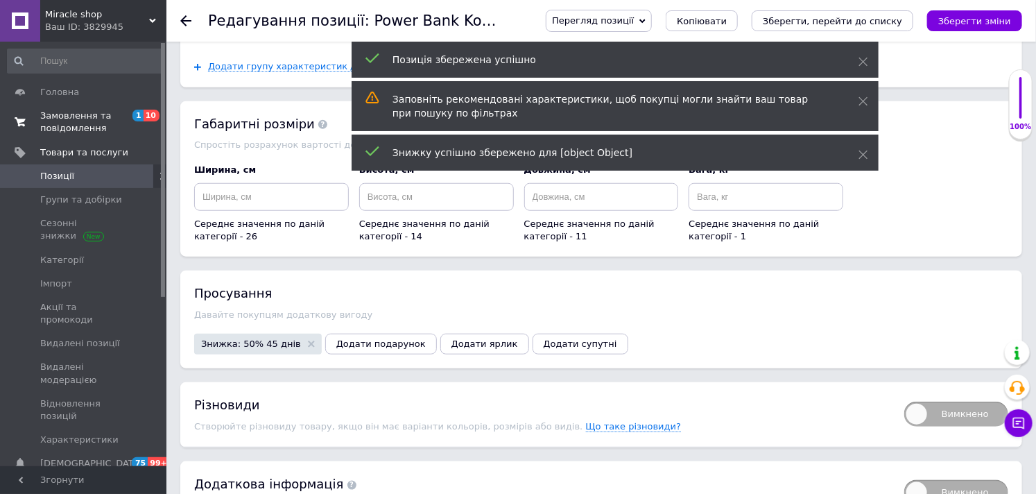
click at [80, 128] on span "Замовлення та повідомлення" at bounding box center [84, 122] width 88 height 25
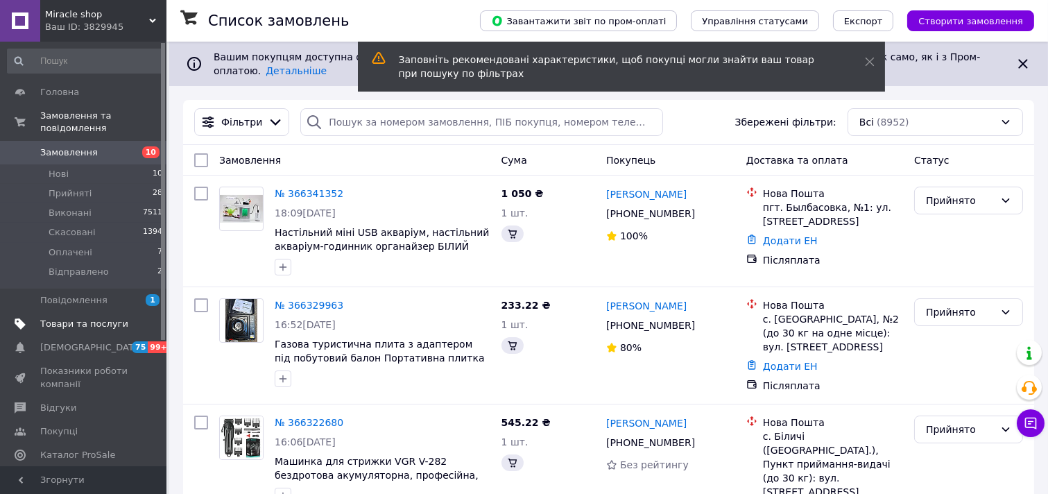
click at [72, 312] on link "Товари та послуги" at bounding box center [85, 324] width 171 height 24
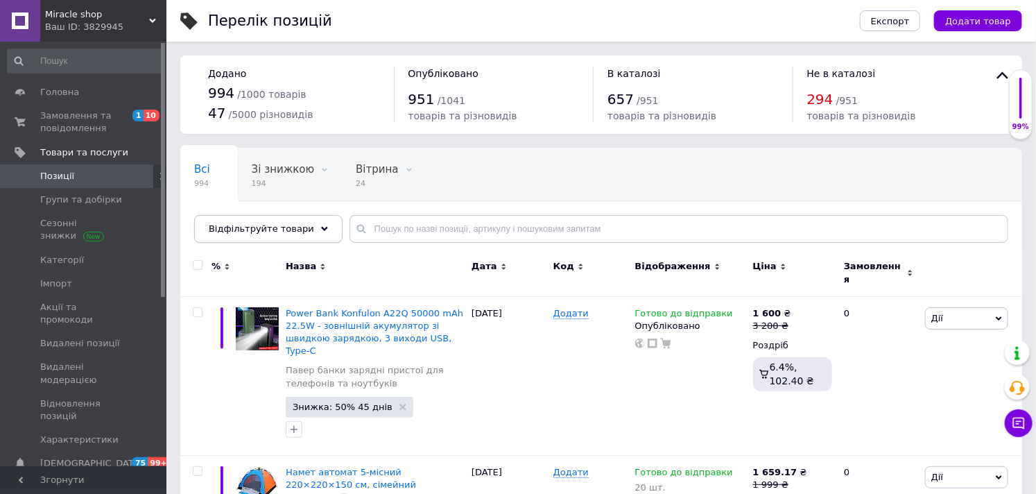
click at [292, 234] on span "Відфільтруйте товари" at bounding box center [261, 228] width 105 height 10
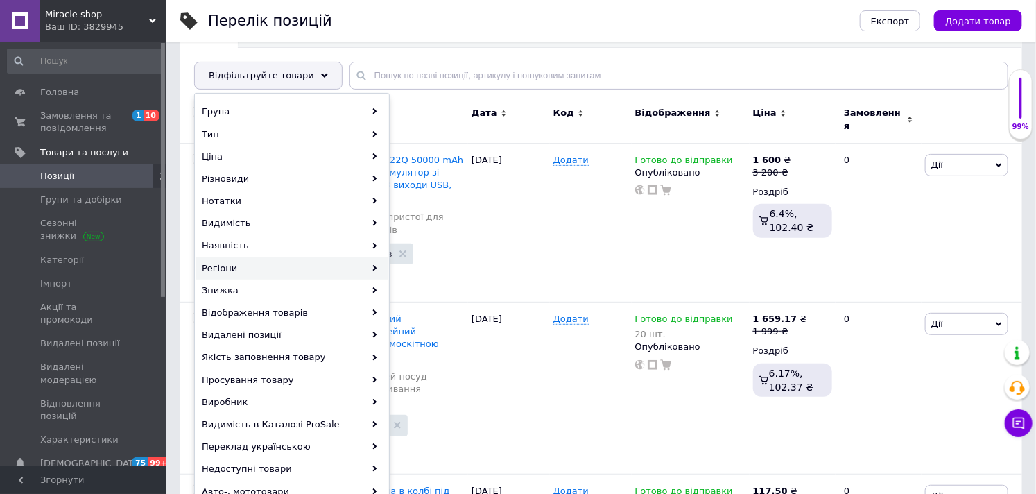
scroll to position [154, 0]
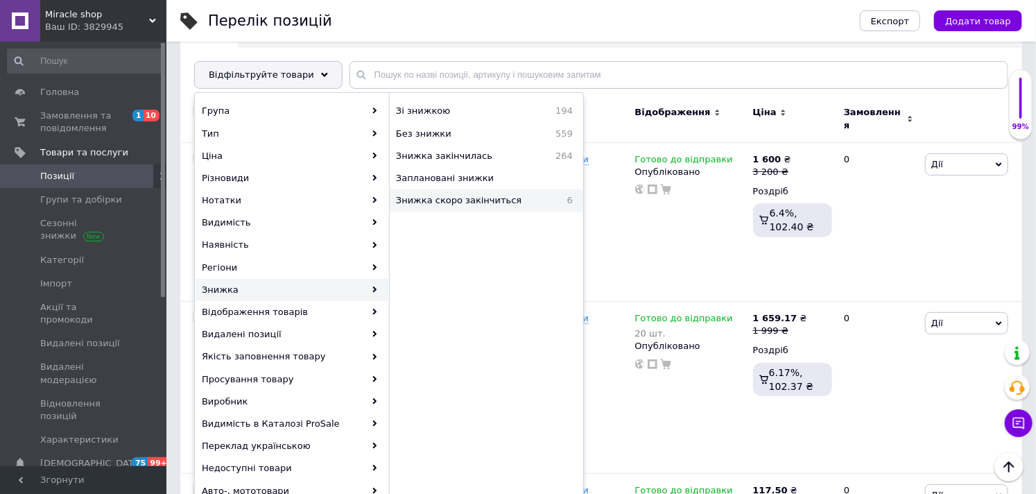
click at [470, 211] on div "Знижка скоро закінчиться 6" at bounding box center [486, 200] width 193 height 22
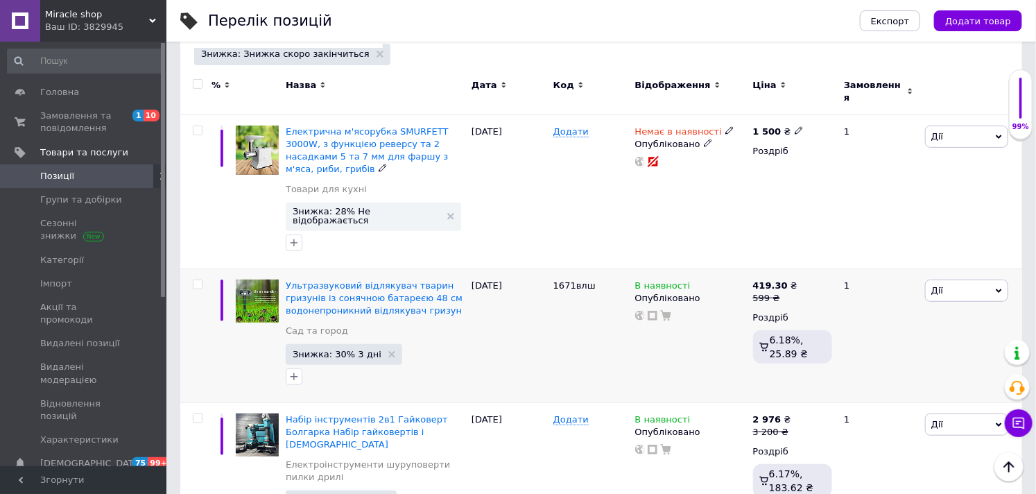
scroll to position [231, 0]
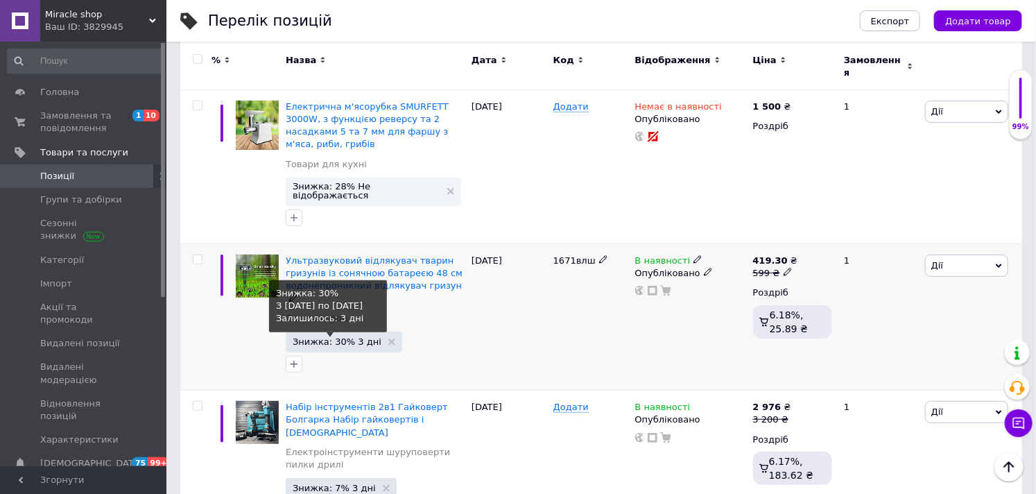
click at [318, 337] on span "Знижка: 30% 3 дні" at bounding box center [337, 341] width 89 height 9
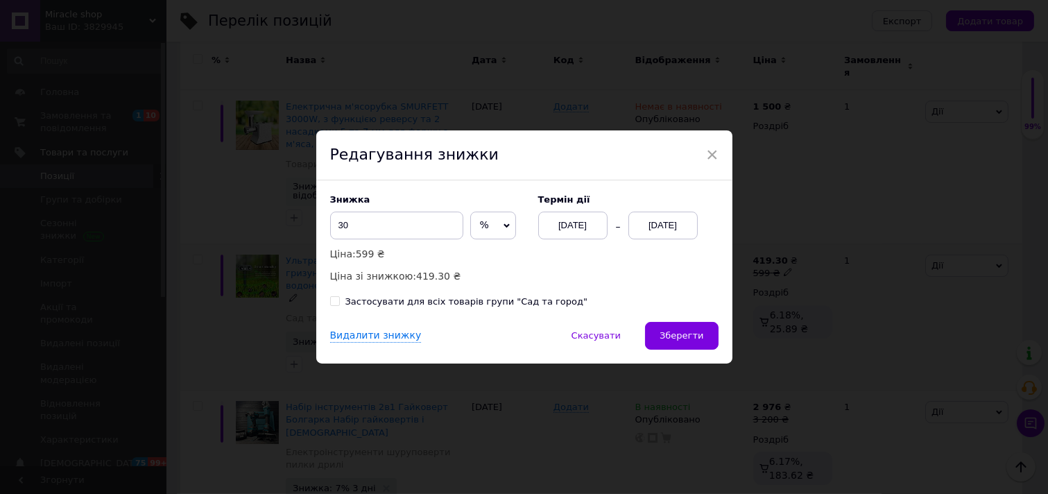
click at [569, 220] on div "[DATE]" at bounding box center [572, 225] width 69 height 28
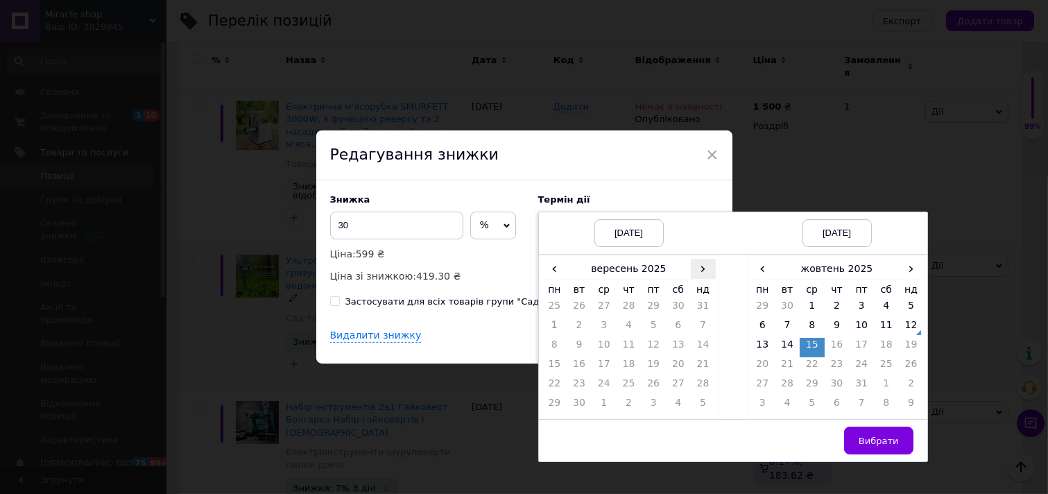
click at [700, 263] on span "›" at bounding box center [703, 269] width 25 height 20
click at [557, 269] on span "‹" at bounding box center [554, 269] width 25 height 20
click at [699, 327] on td "12" at bounding box center [703, 327] width 25 height 19
click at [916, 268] on span "›" at bounding box center [910, 269] width 25 height 20
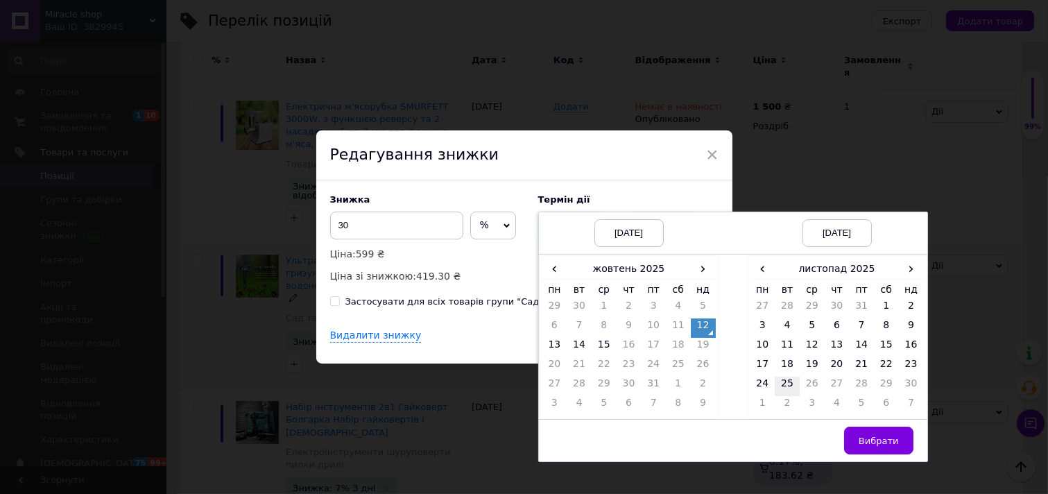
click at [780, 376] on td "25" at bounding box center [786, 385] width 25 height 19
drag, startPoint x: 889, startPoint y: 433, endPoint x: 812, endPoint y: 403, distance: 82.5
click at [888, 435] on span "Вибрати" at bounding box center [878, 440] width 40 height 10
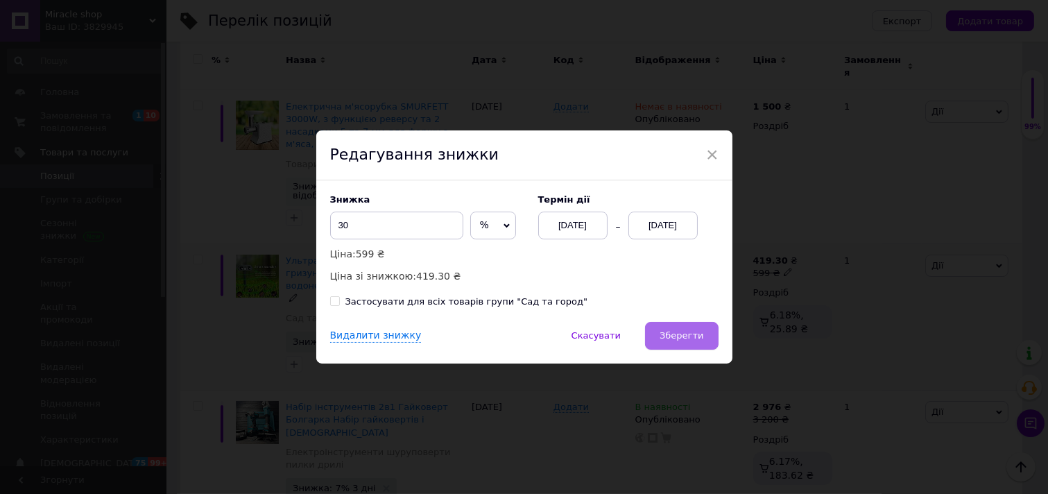
click at [684, 334] on button "Зберегти" at bounding box center [681, 336] width 73 height 28
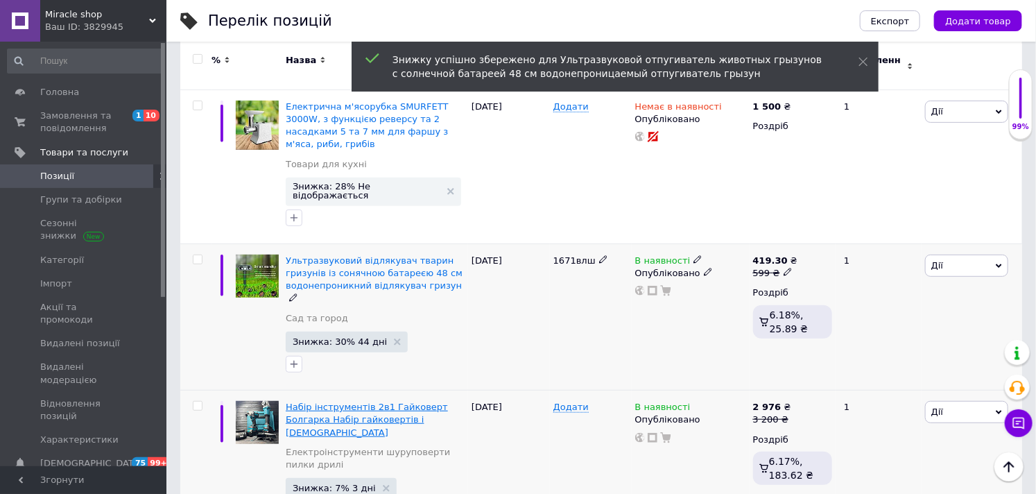
scroll to position [385, 0]
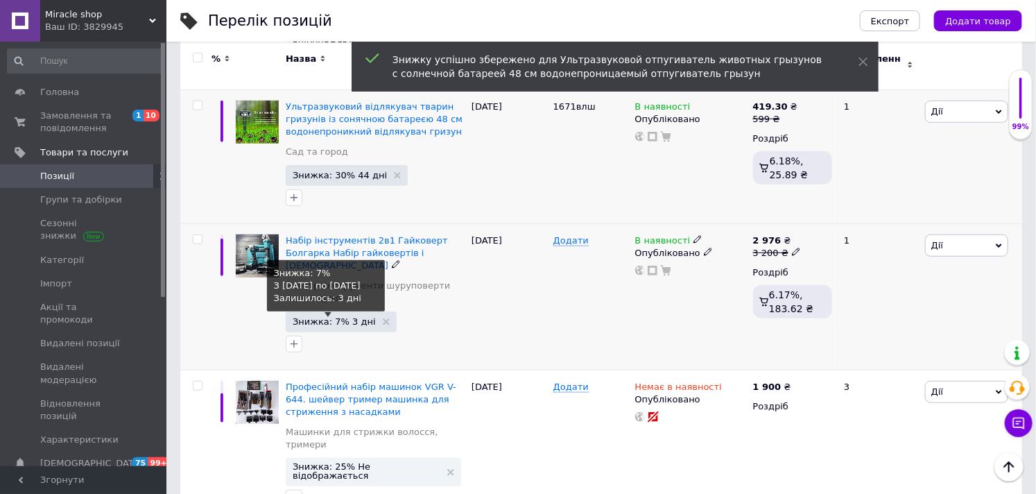
click at [313, 317] on span "Знижка: 7% 3 дні" at bounding box center [334, 321] width 83 height 9
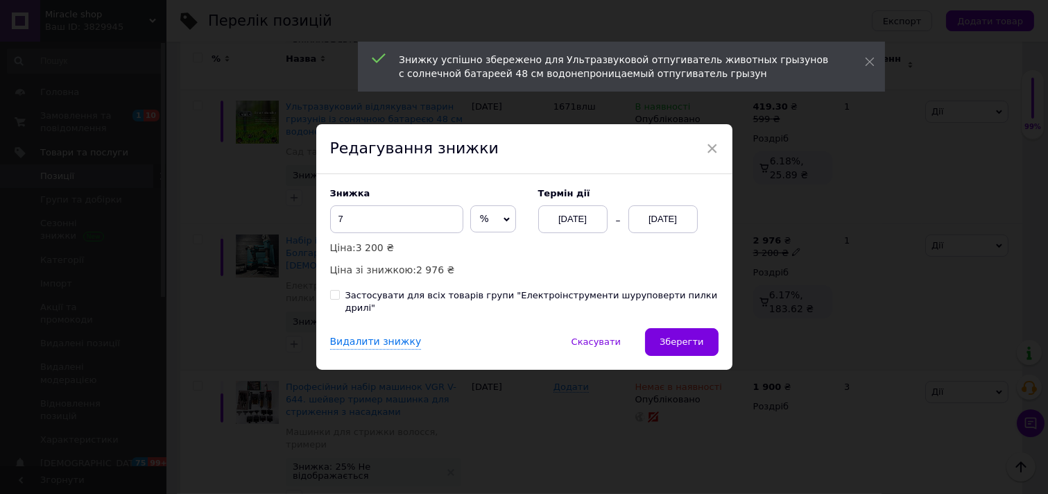
click at [575, 218] on div "[DATE]" at bounding box center [572, 219] width 69 height 28
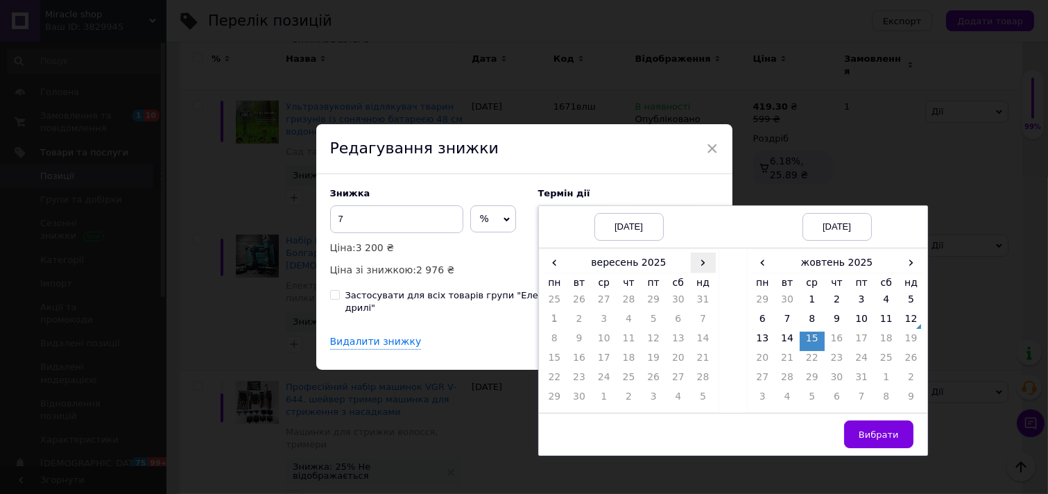
click at [700, 260] on span "›" at bounding box center [703, 262] width 25 height 20
click at [695, 322] on td "12" at bounding box center [703, 321] width 25 height 19
click at [905, 268] on span "›" at bounding box center [910, 262] width 25 height 20
click at [792, 379] on td "25" at bounding box center [786, 379] width 25 height 19
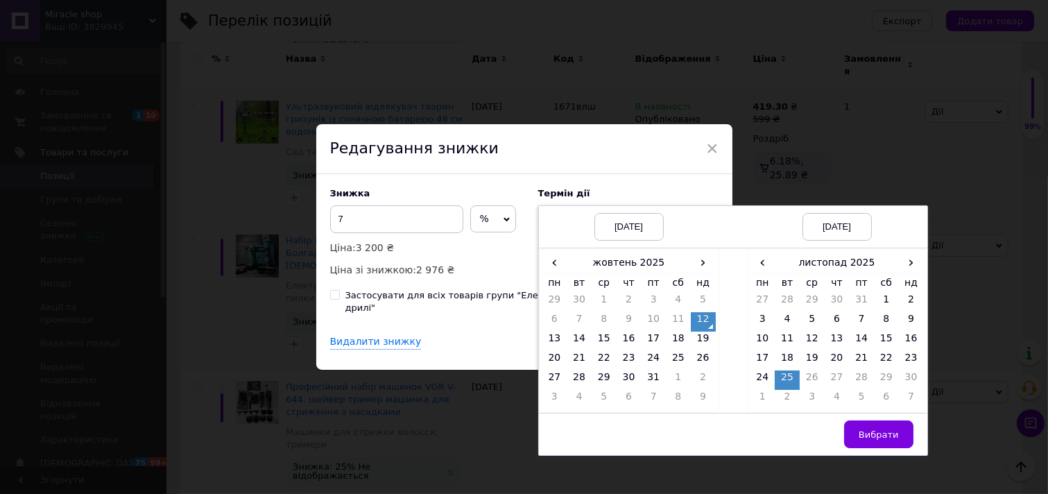
drag, startPoint x: 874, startPoint y: 437, endPoint x: 851, endPoint y: 424, distance: 27.0
click at [872, 437] on span "Вибрати" at bounding box center [878, 434] width 40 height 10
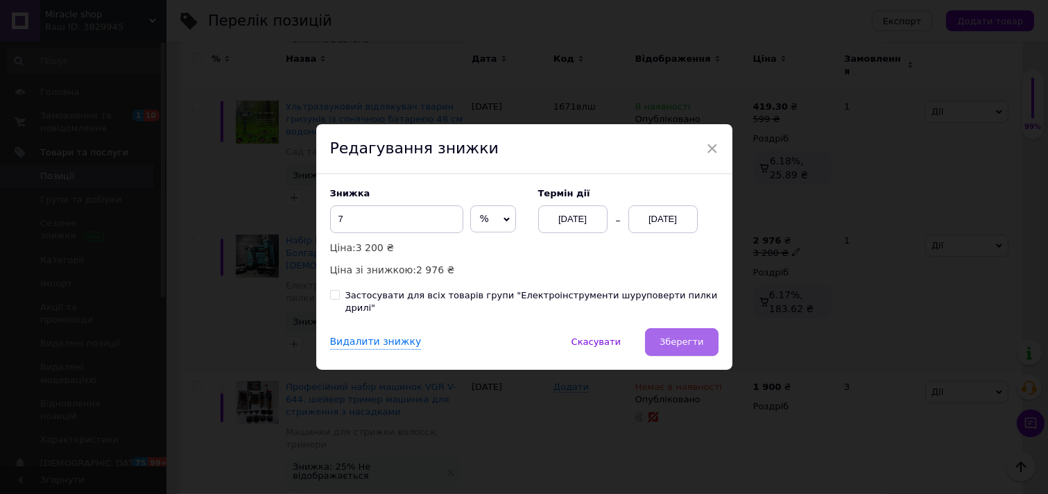
click at [669, 333] on button "Зберегти" at bounding box center [681, 342] width 73 height 28
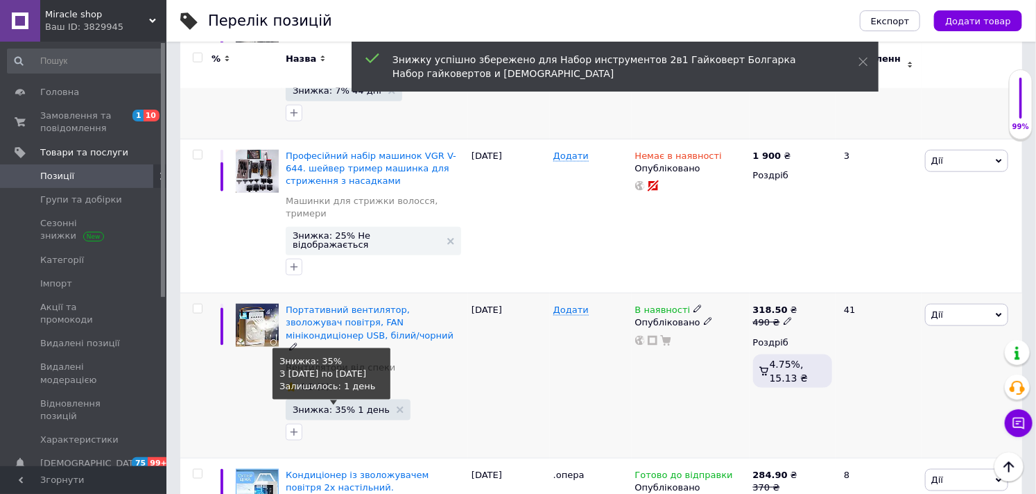
scroll to position [672, 0]
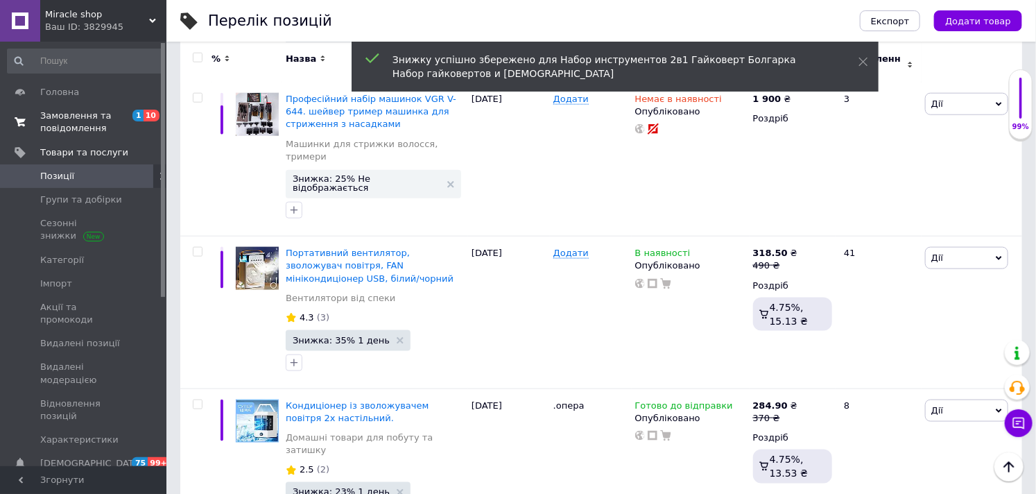
click at [75, 116] on span "Замовлення та повідомлення" at bounding box center [84, 122] width 88 height 25
